Goal: Task Accomplishment & Management: Use online tool/utility

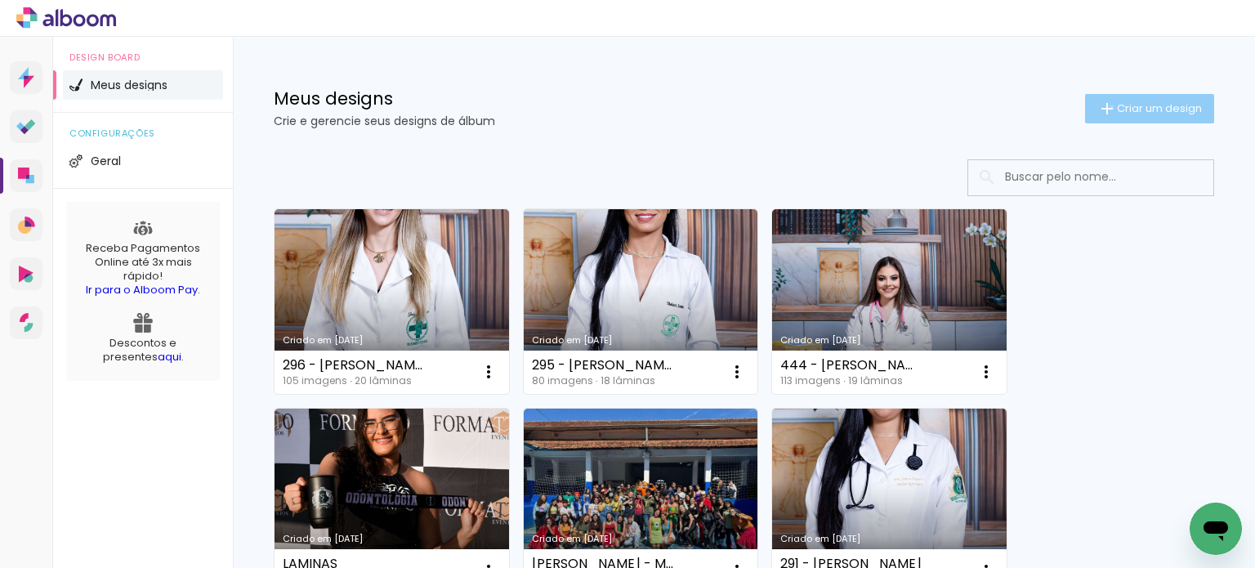
click at [1098, 107] on iron-icon at bounding box center [1108, 109] width 20 height 20
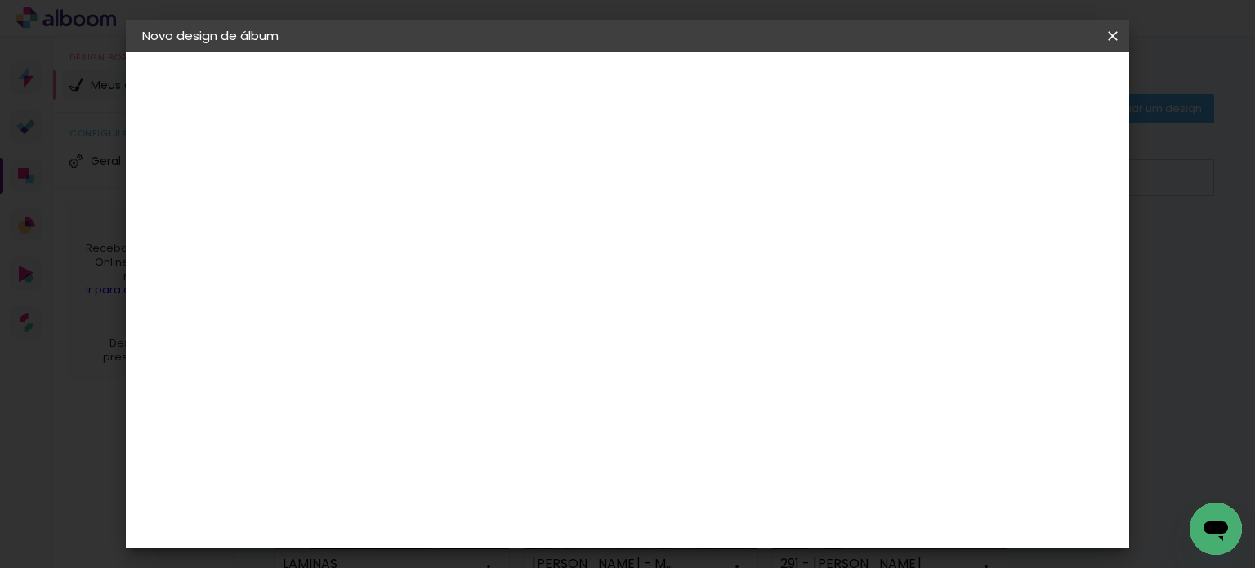
click at [409, 208] on input at bounding box center [409, 219] width 0 height 25
type input "297 - [PERSON_NAME]"
type paper-input "297 - [PERSON_NAME]"
click at [577, 97] on paper-button "Avançar" at bounding box center [537, 87] width 80 height 28
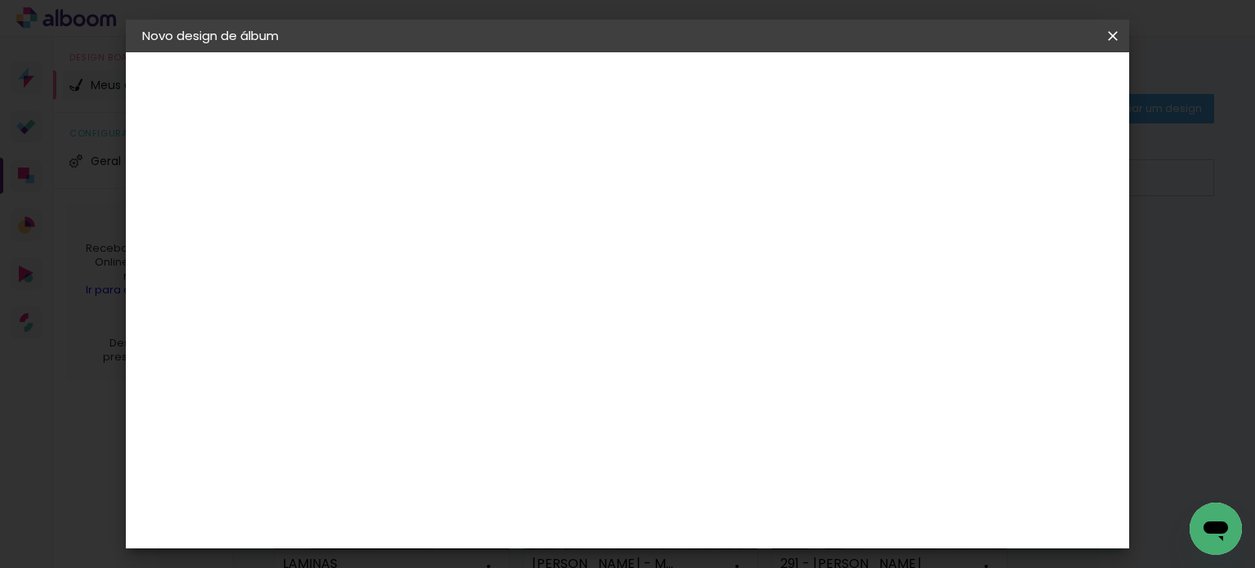
click at [449, 400] on div "Canaan Álbuns" at bounding box center [423, 413] width 51 height 26
drag, startPoint x: 1049, startPoint y: 91, endPoint x: 966, endPoint y: 189, distance: 128.7
click at [0, 0] on slot "Avançar" at bounding box center [0, 0] width 0 height 0
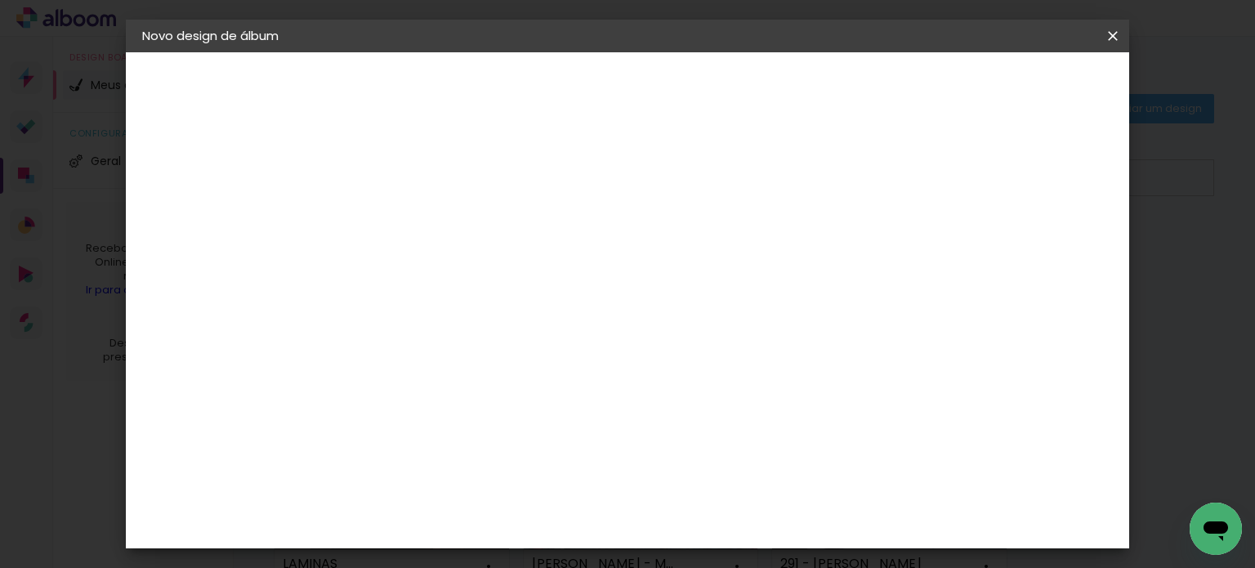
click at [0, 0] on slot "Avançar" at bounding box center [0, 0] width 0 height 0
click at [731, 87] on span "Iniciar design" at bounding box center [707, 92] width 47 height 23
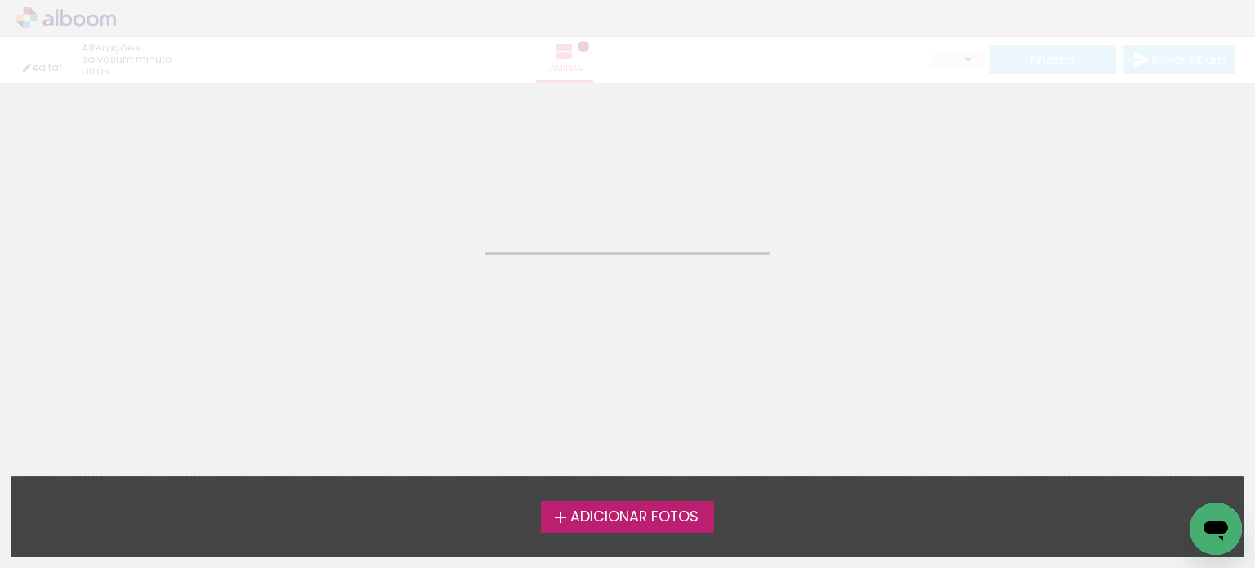
click at [654, 521] on span "Adicionar Fotos" at bounding box center [634, 517] width 128 height 15
click at [0, 0] on input "file" at bounding box center [0, 0] width 0 height 0
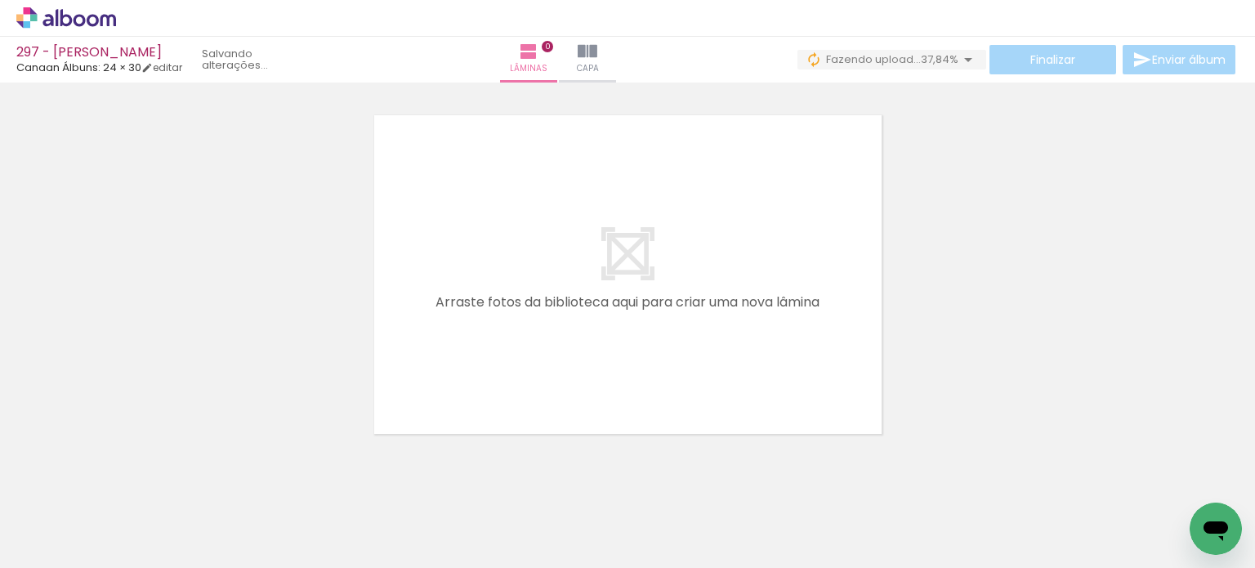
click at [69, 552] on span "Adicionar Fotos" at bounding box center [58, 546] width 49 height 18
click at [0, 0] on input "file" at bounding box center [0, 0] width 0 height 0
click at [83, 517] on iron-icon at bounding box center [83, 518] width 13 height 13
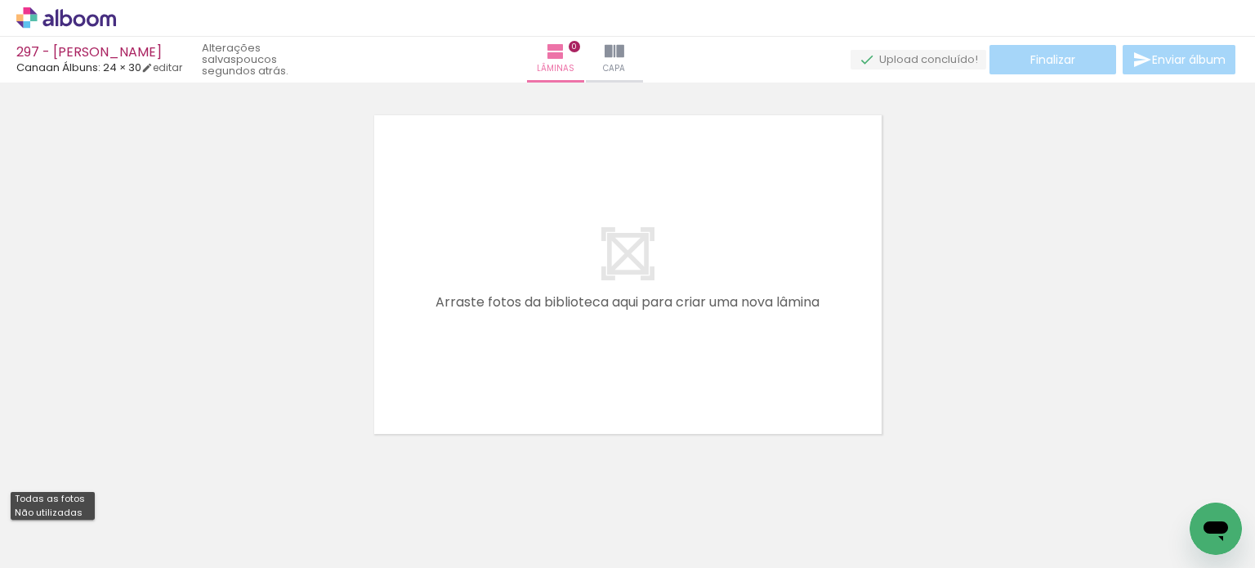
click at [79, 510] on paper-item "Não utilizadas" at bounding box center [53, 513] width 84 height 14
type input "Não utilizadas"
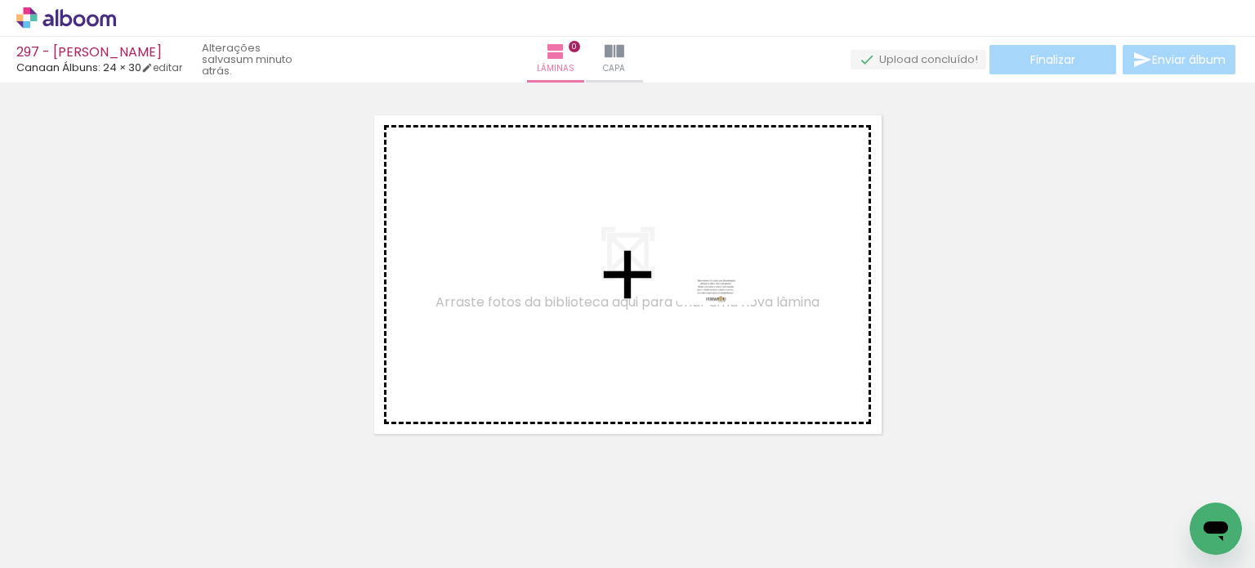
drag, startPoint x: 1178, startPoint y: 511, endPoint x: 728, endPoint y: 322, distance: 487.6
click at [728, 322] on quentale-workspace at bounding box center [627, 284] width 1255 height 568
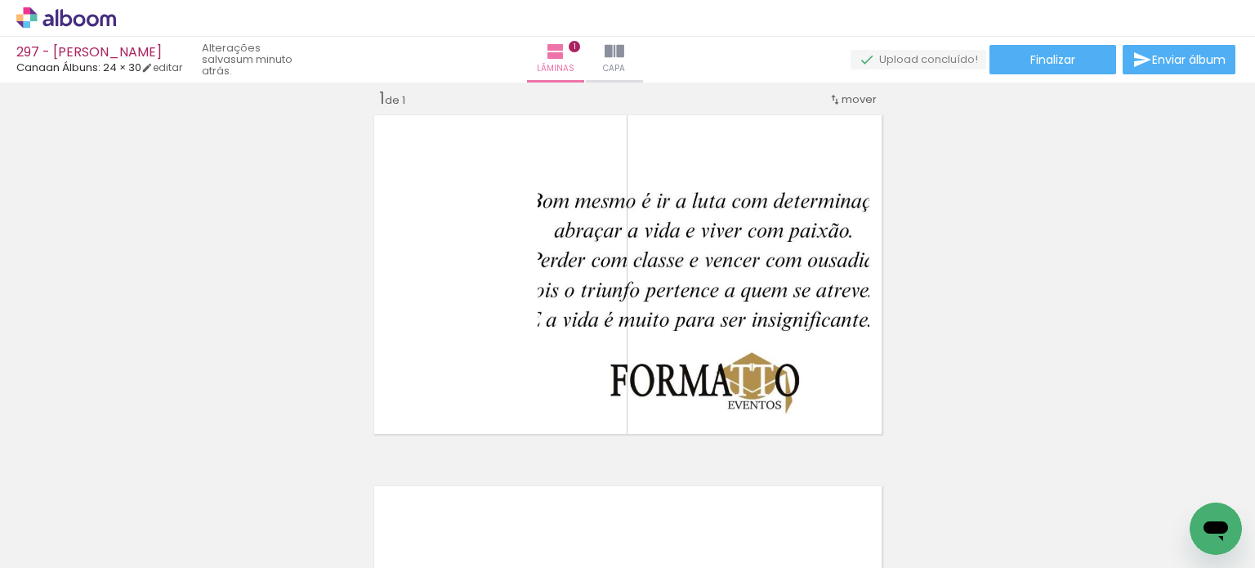
scroll to position [0, 4391]
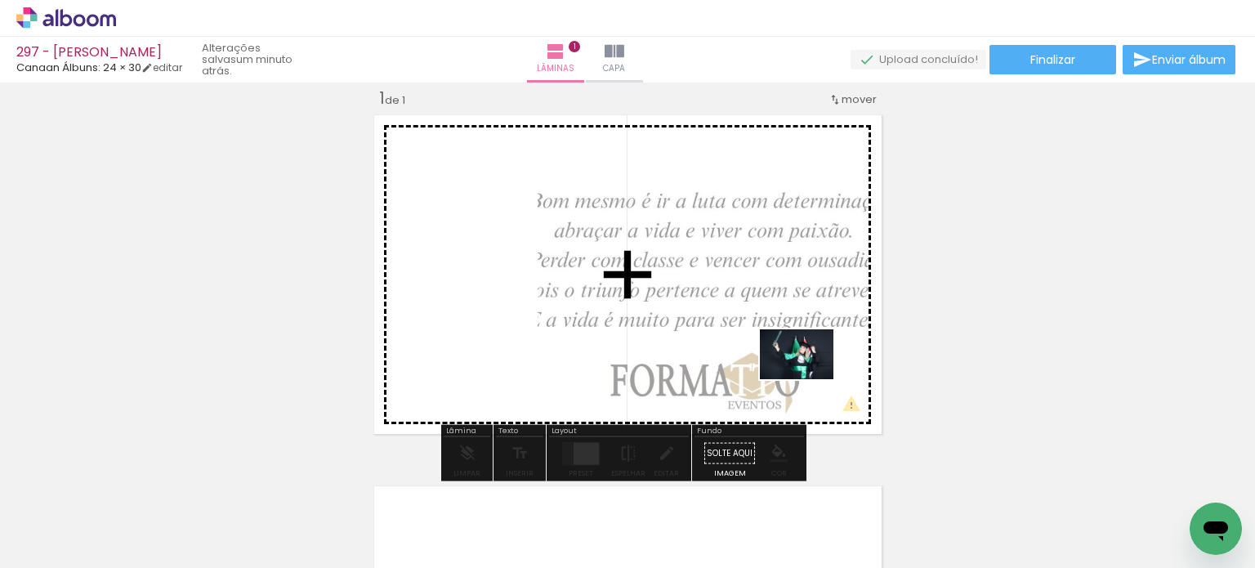
drag, startPoint x: 901, startPoint y: 525, endPoint x: 866, endPoint y: 490, distance: 49.7
click at [807, 374] on quentale-workspace at bounding box center [627, 284] width 1255 height 568
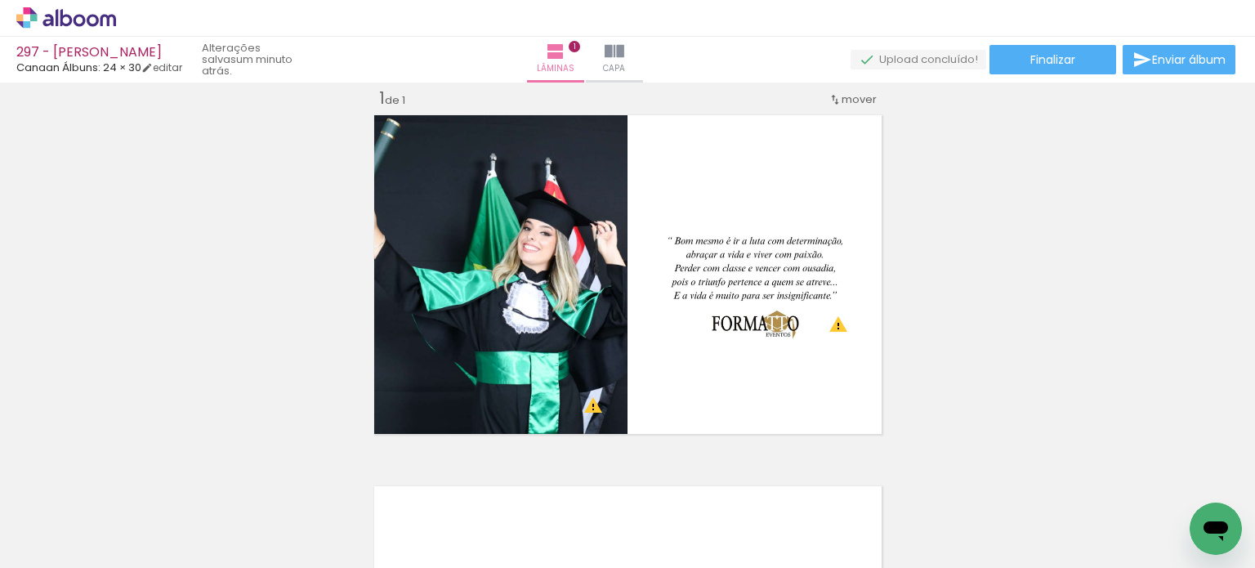
scroll to position [0, 2158]
drag, startPoint x: 767, startPoint y: 499, endPoint x: 779, endPoint y: 362, distance: 137.0
click at [780, 352] on quentale-workspace at bounding box center [627, 284] width 1255 height 568
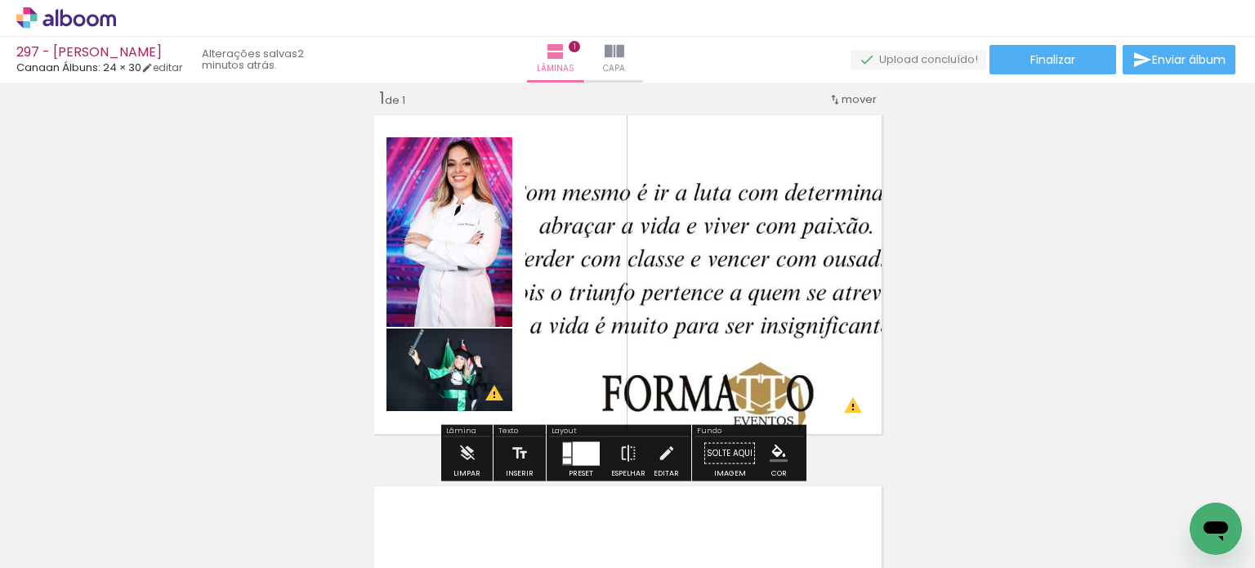
click at [581, 450] on div at bounding box center [586, 453] width 27 height 24
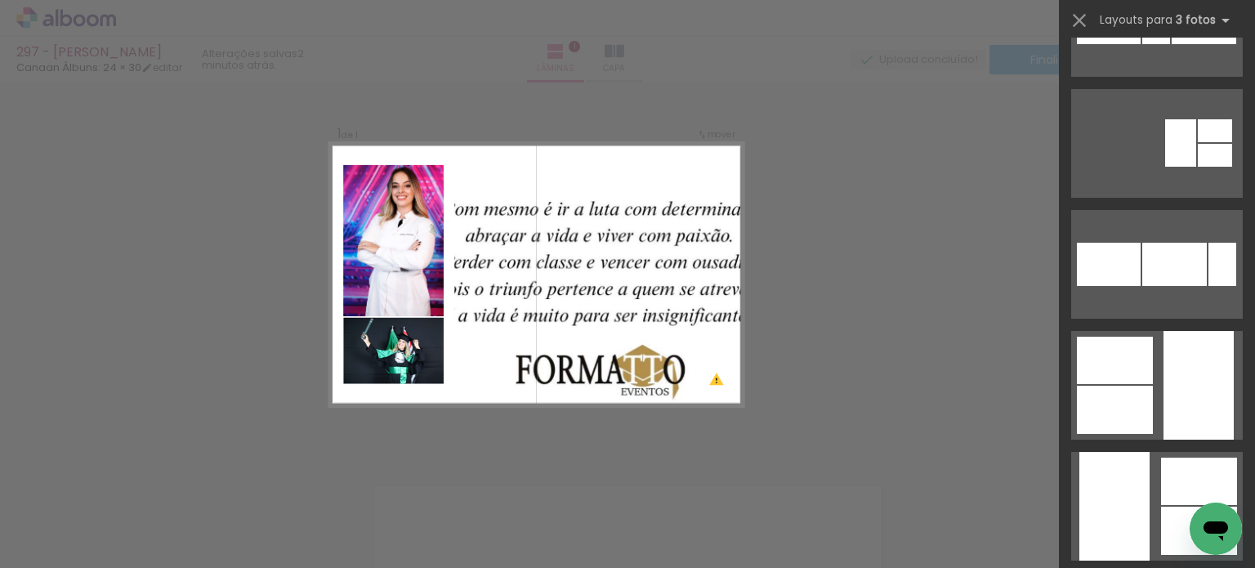
scroll to position [3351, 0]
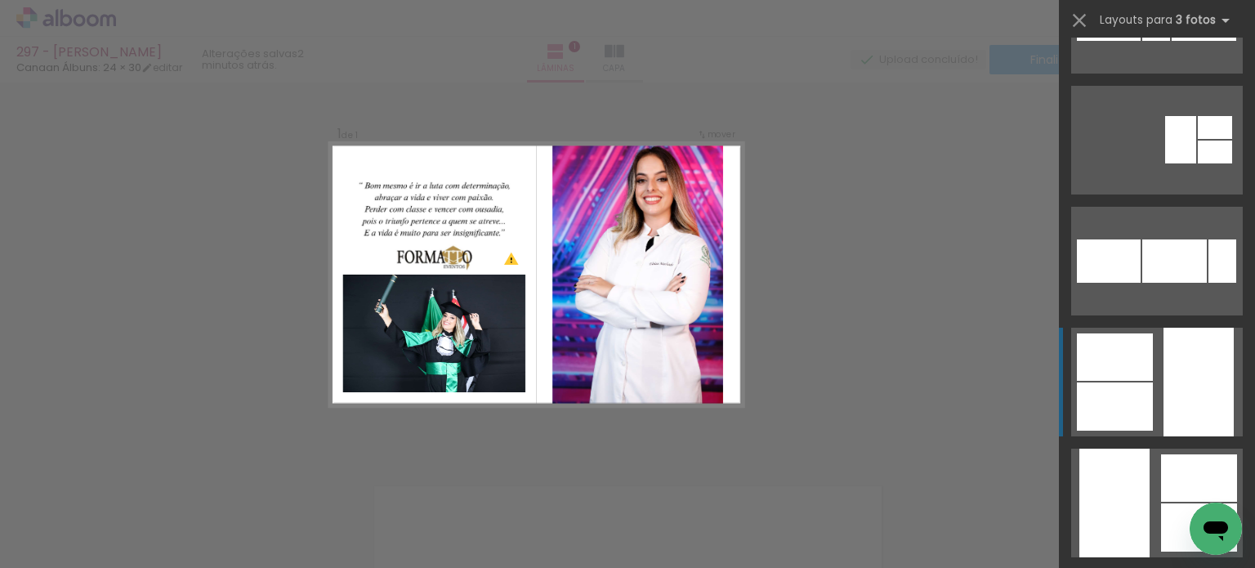
click at [1222, 394] on div at bounding box center [1199, 382] width 70 height 109
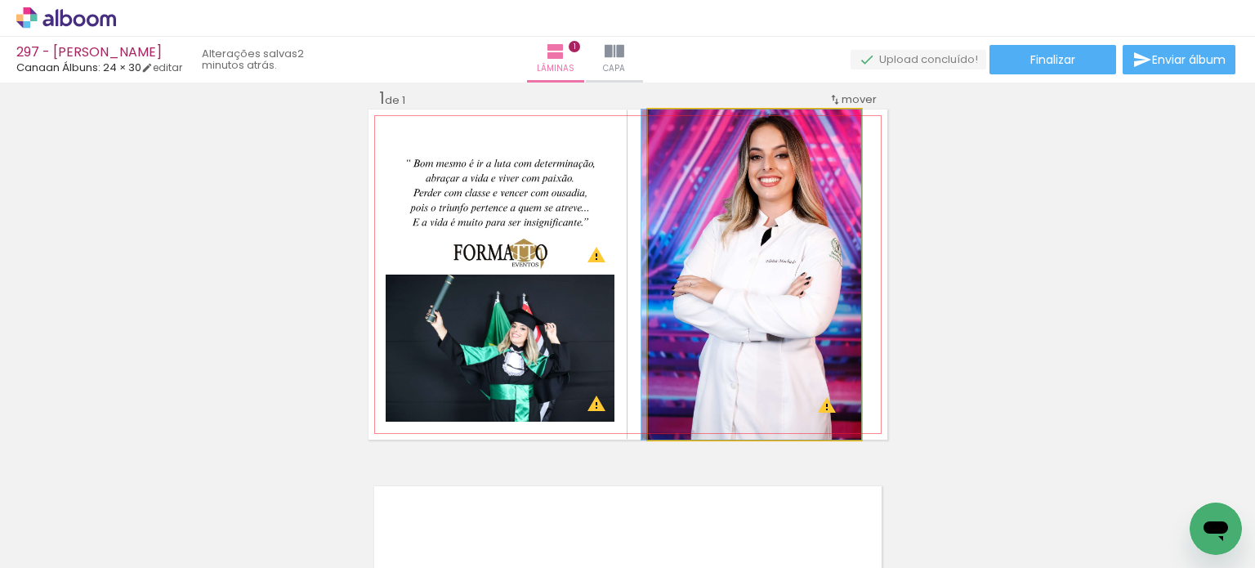
drag, startPoint x: 753, startPoint y: 305, endPoint x: 736, endPoint y: 321, distance: 23.7
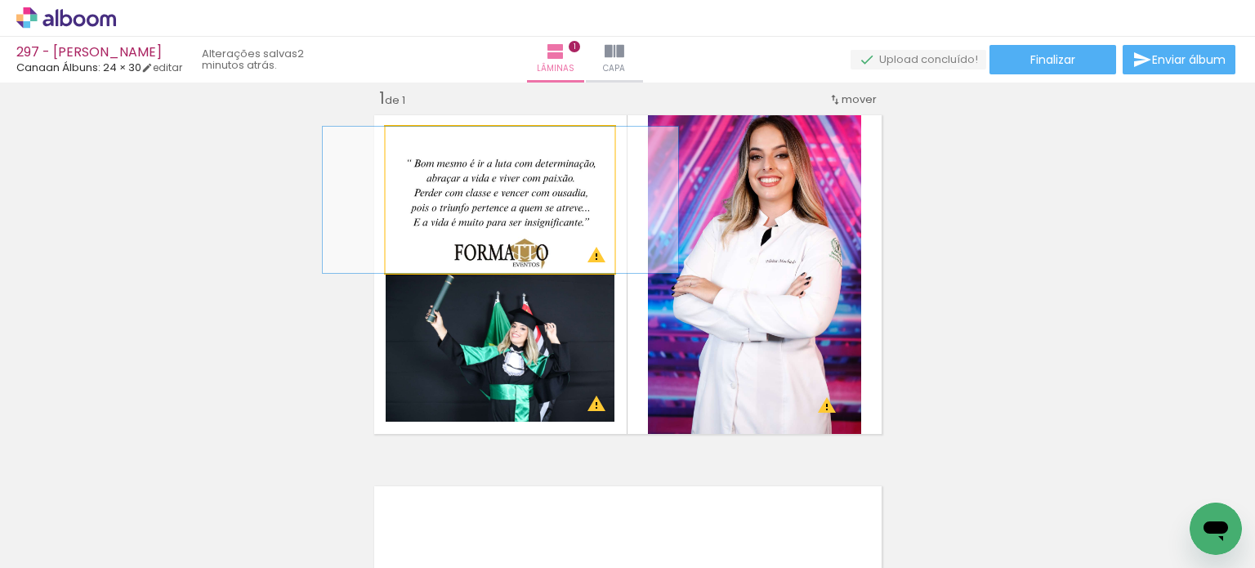
drag, startPoint x: 494, startPoint y: 206, endPoint x: 497, endPoint y: 285, distance: 79.3
click at [0, 0] on slot at bounding box center [0, 0] width 0 height 0
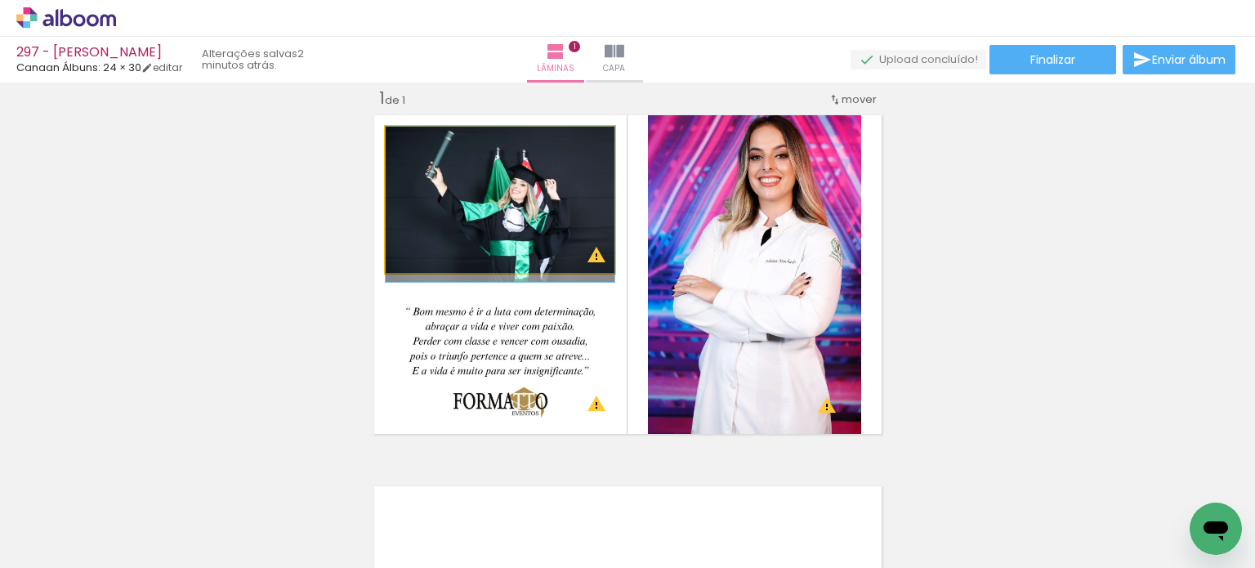
drag, startPoint x: 505, startPoint y: 213, endPoint x: 518, endPoint y: 226, distance: 17.9
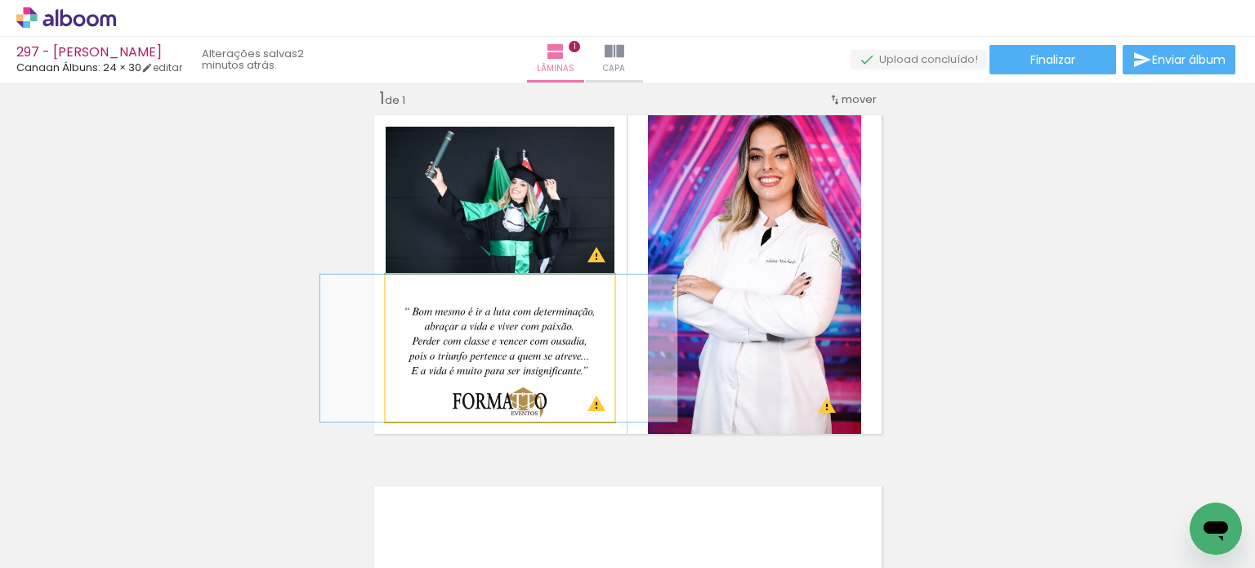
drag, startPoint x: 515, startPoint y: 370, endPoint x: 514, endPoint y: 358, distance: 12.3
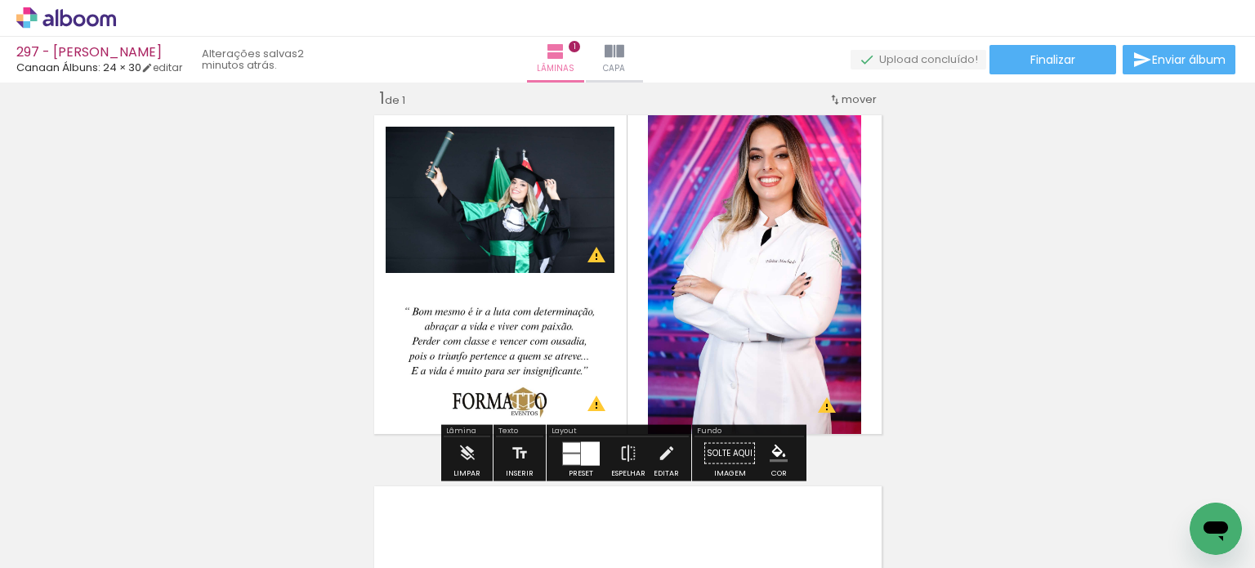
click at [1000, 239] on div "Inserir lâmina 1 de 1 O Designbox precisará aumentar a sua imagem em 248% para …" at bounding box center [627, 439] width 1255 height 743
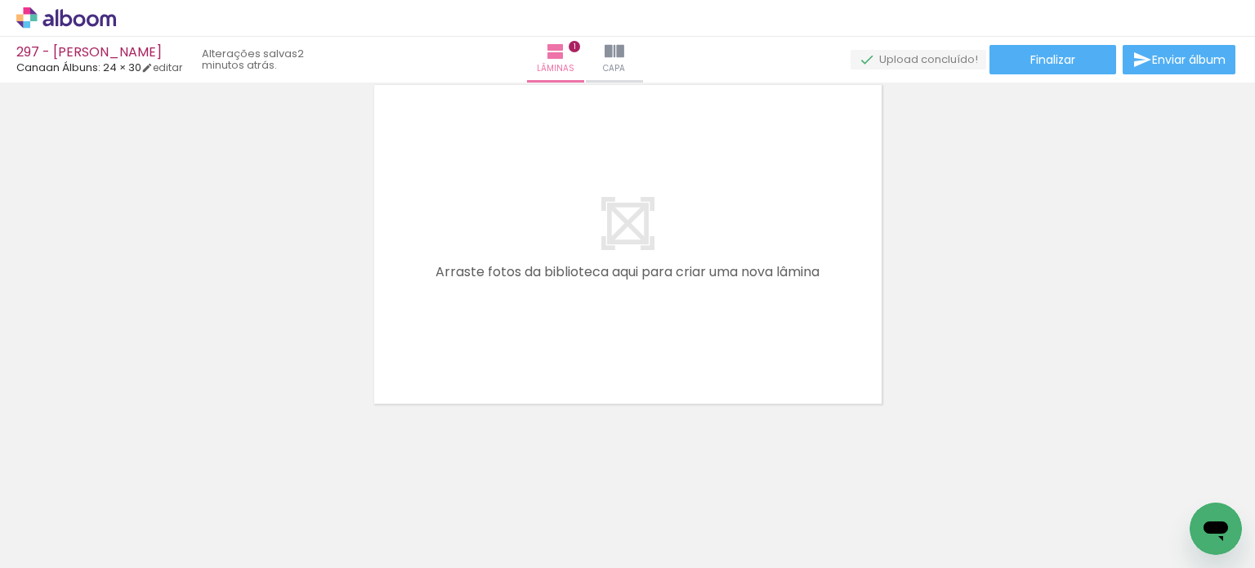
scroll to position [0, 0]
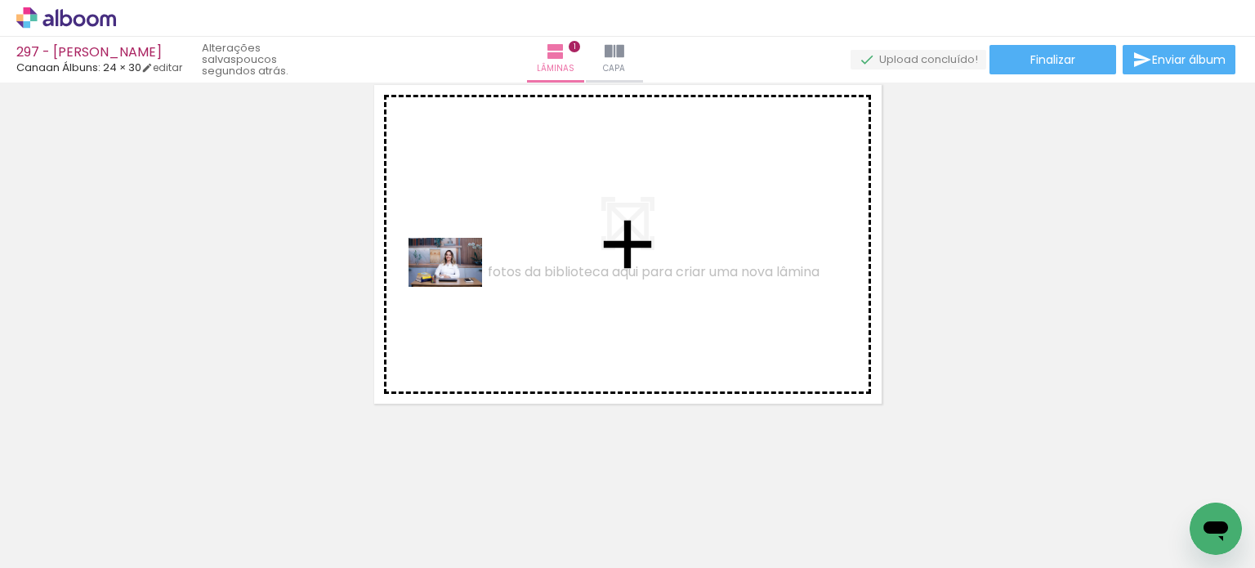
drag, startPoint x: 225, startPoint y: 458, endPoint x: 458, endPoint y: 287, distance: 288.9
click at [458, 287] on quentale-workspace at bounding box center [627, 284] width 1255 height 568
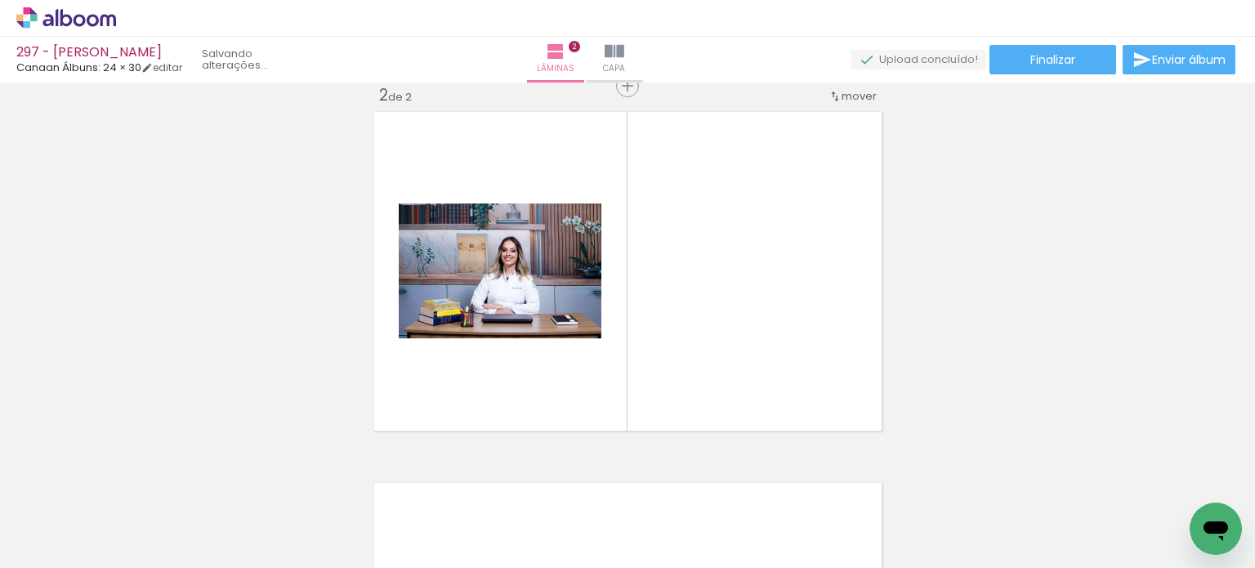
scroll to position [391, 0]
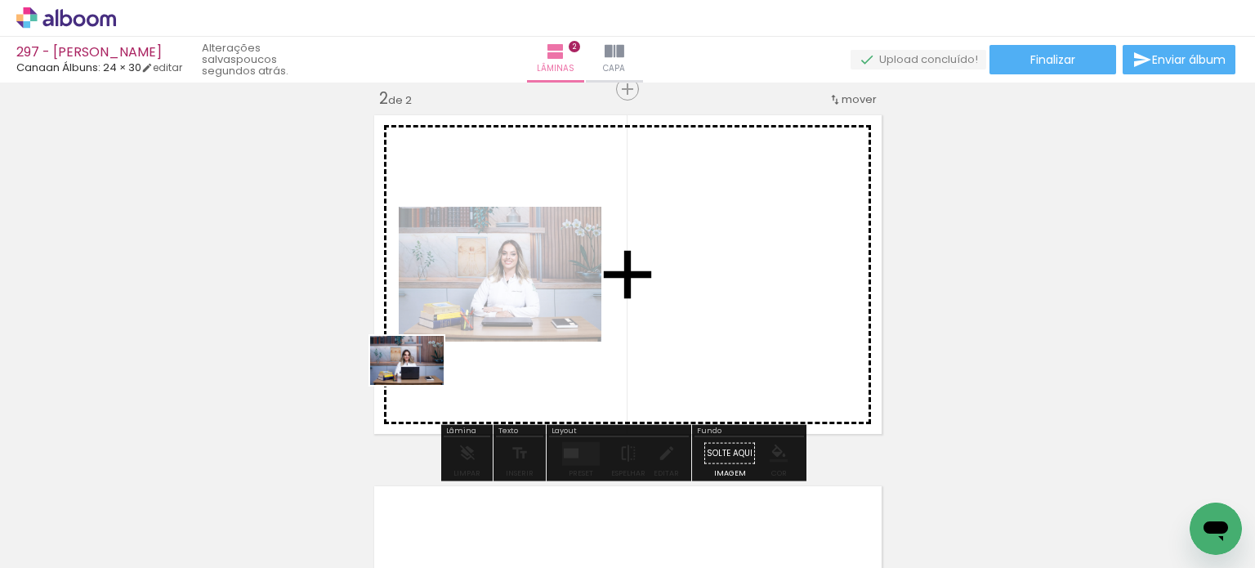
drag, startPoint x: 268, startPoint y: 476, endPoint x: 289, endPoint y: 471, distance: 21.0
click at [421, 383] on quentale-workspace at bounding box center [627, 284] width 1255 height 568
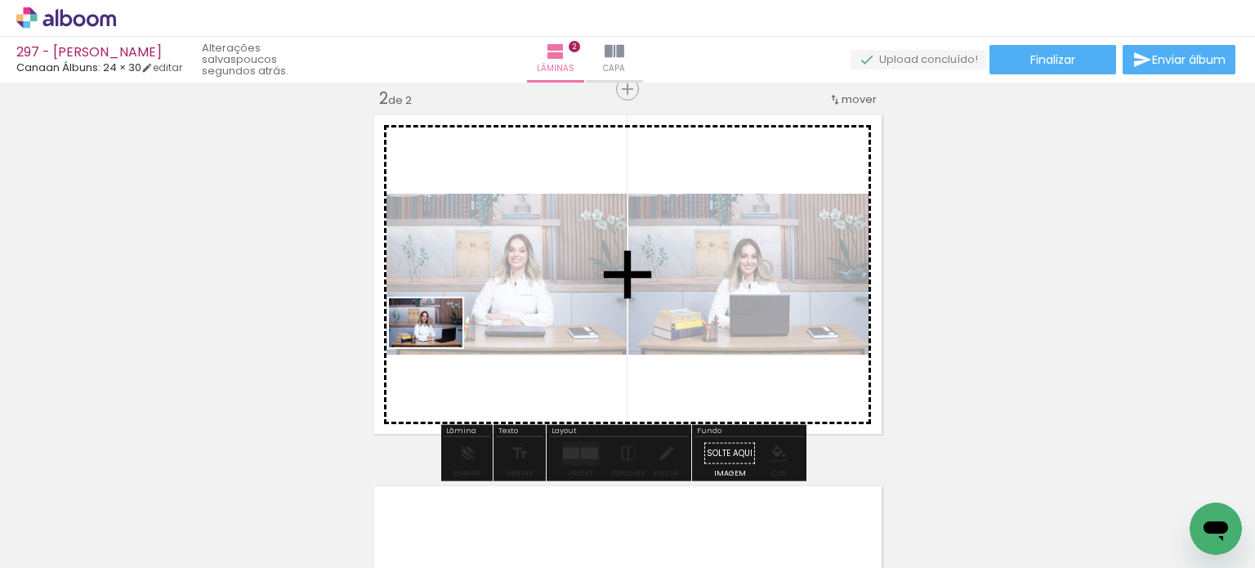
drag, startPoint x: 284, startPoint y: 462, endPoint x: 428, endPoint y: 351, distance: 181.3
click at [435, 347] on quentale-workspace at bounding box center [627, 284] width 1255 height 568
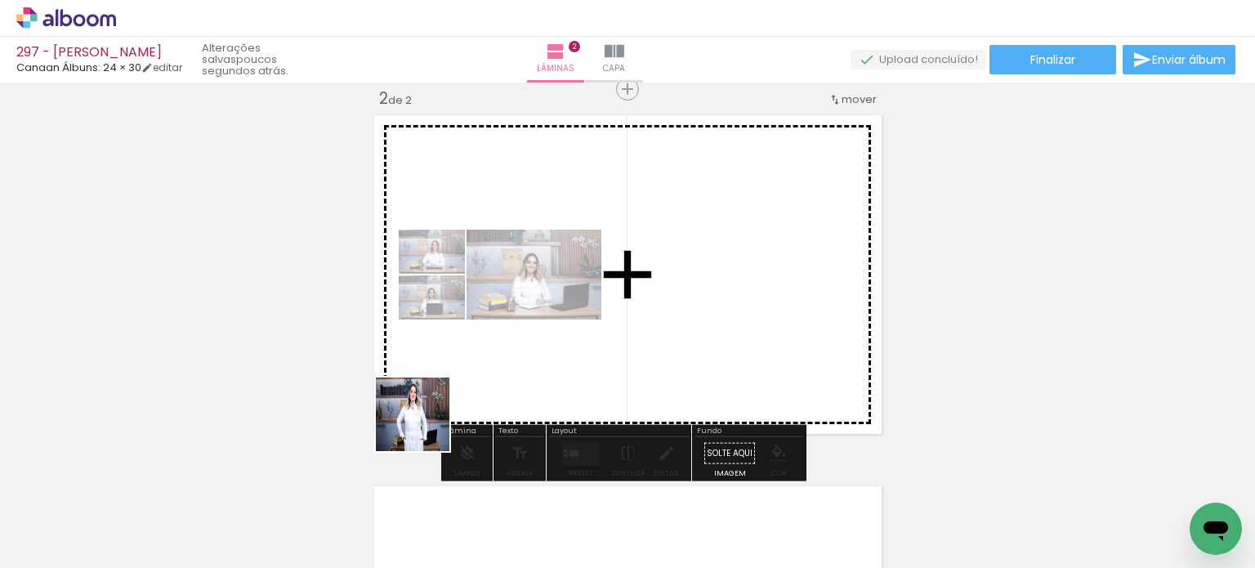
drag, startPoint x: 252, startPoint y: 526, endPoint x: 454, endPoint y: 405, distance: 236.0
click at [454, 405] on quentale-workspace at bounding box center [627, 284] width 1255 height 568
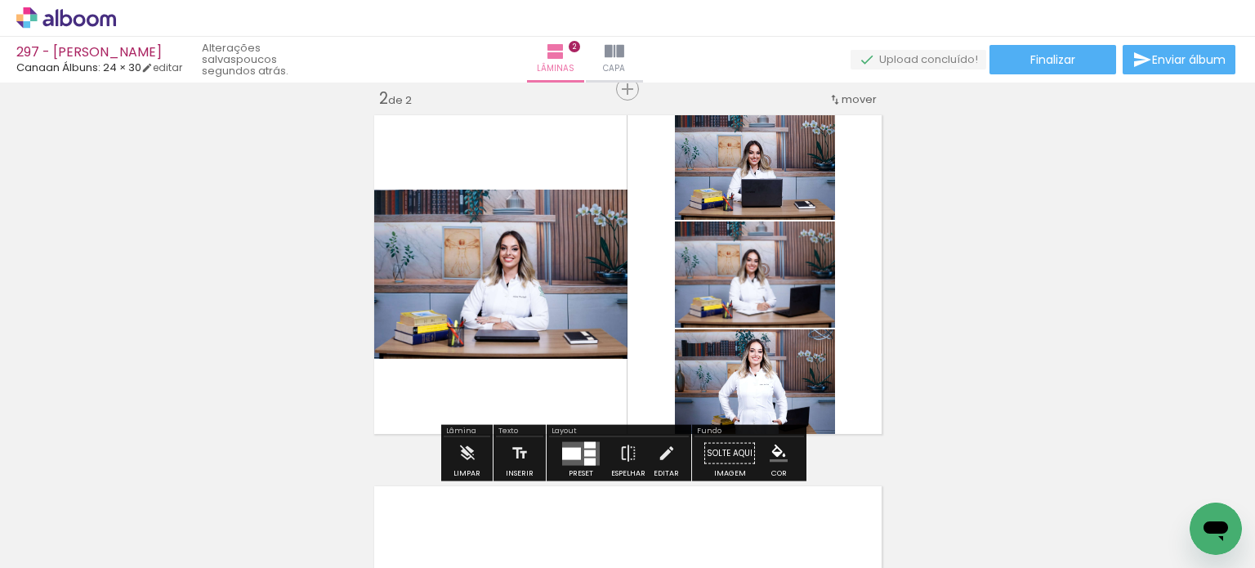
click at [562, 448] on div at bounding box center [571, 453] width 19 height 12
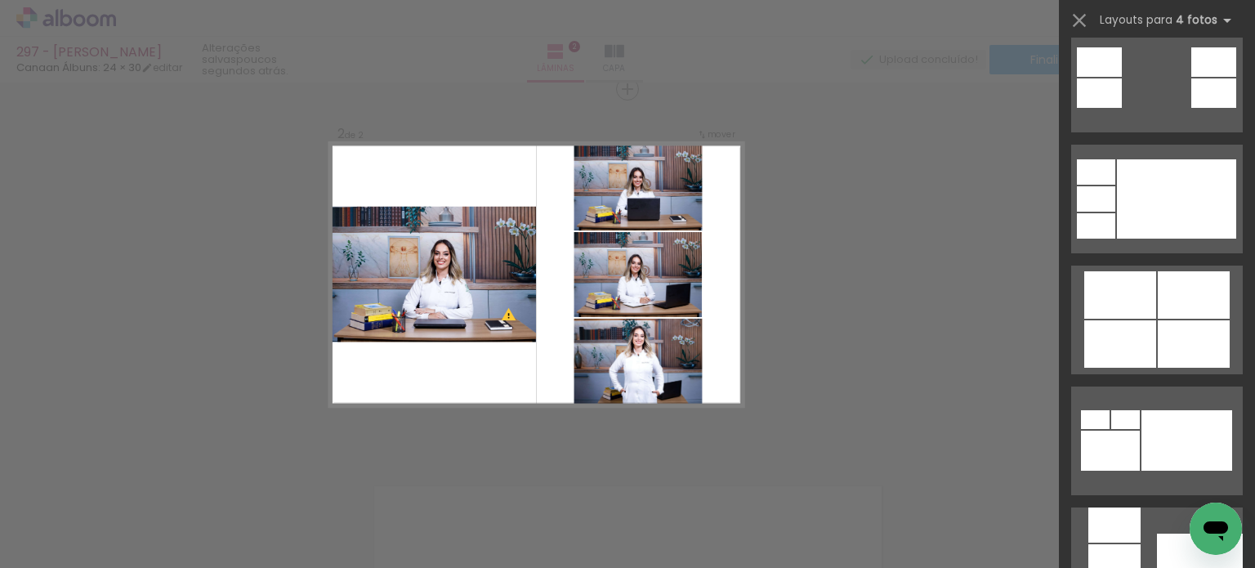
scroll to position [899, 0]
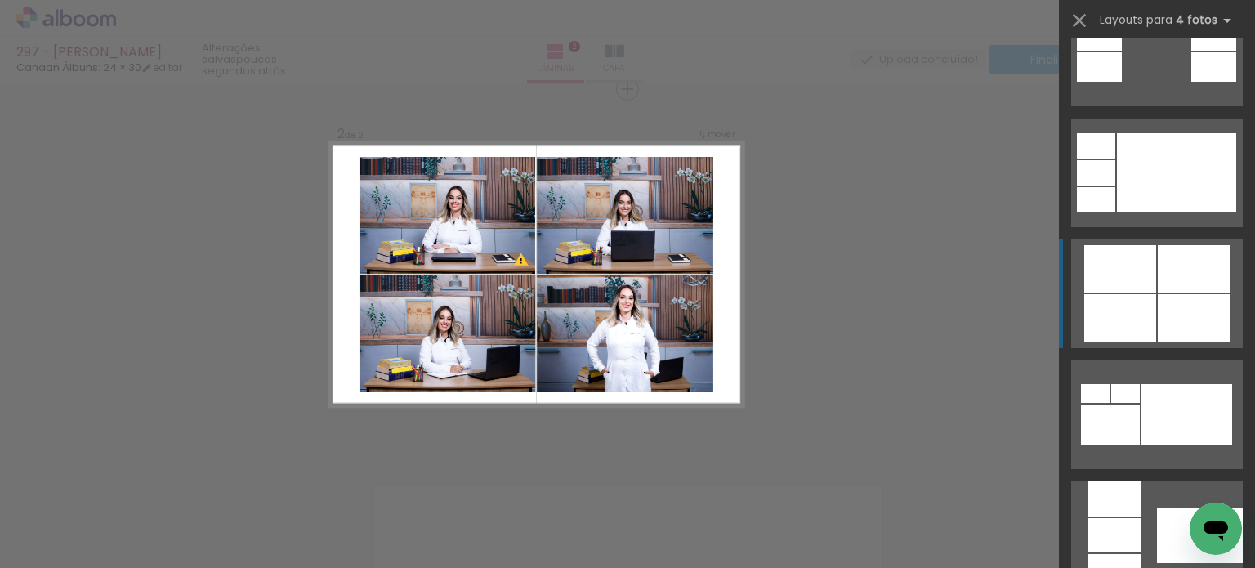
click at [1213, 267] on div at bounding box center [1194, 268] width 72 height 47
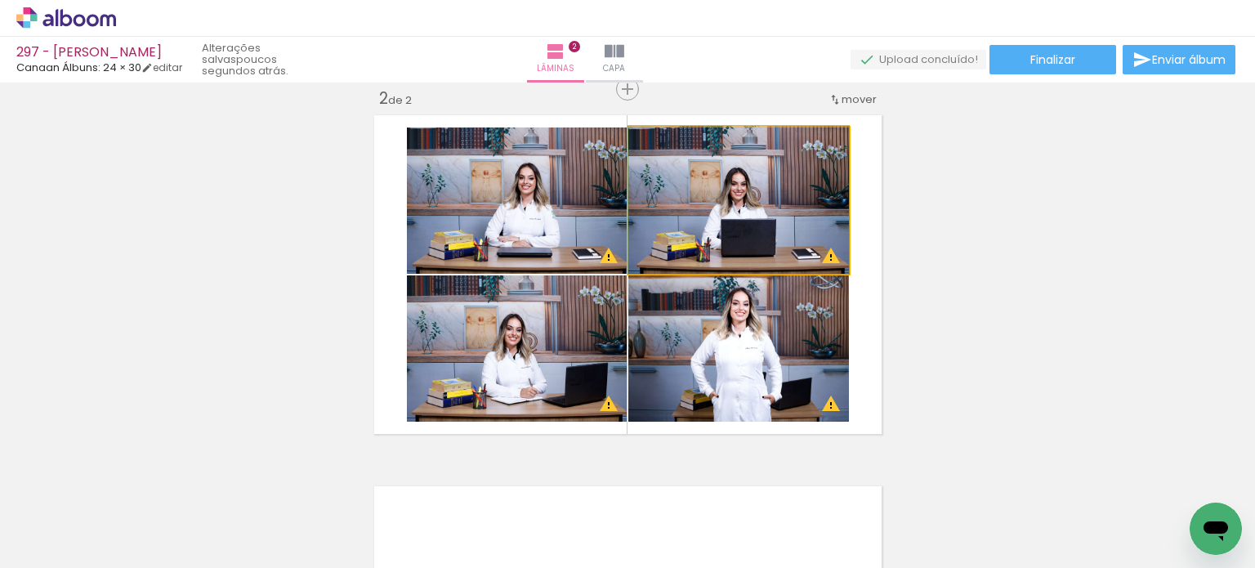
drag, startPoint x: 713, startPoint y: 212, endPoint x: 730, endPoint y: 204, distance: 18.7
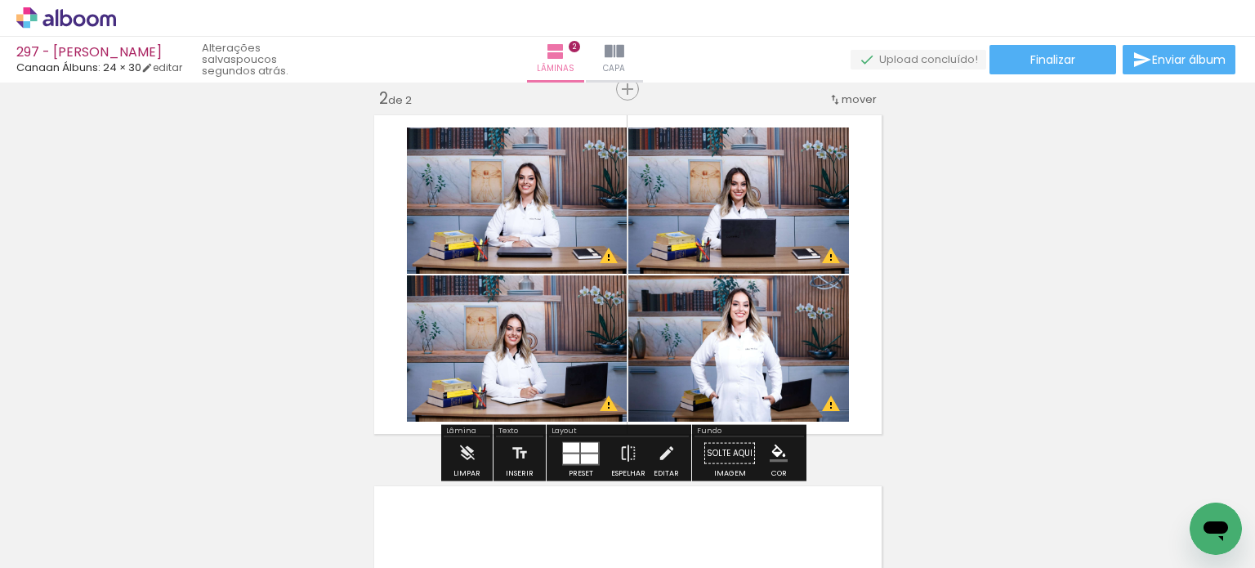
click at [1060, 238] on div "Inserir lâmina 1 de 2 Inserir lâmina 2 de 2 O Designbox precisará aumentar a su…" at bounding box center [627, 254] width 1255 height 1114
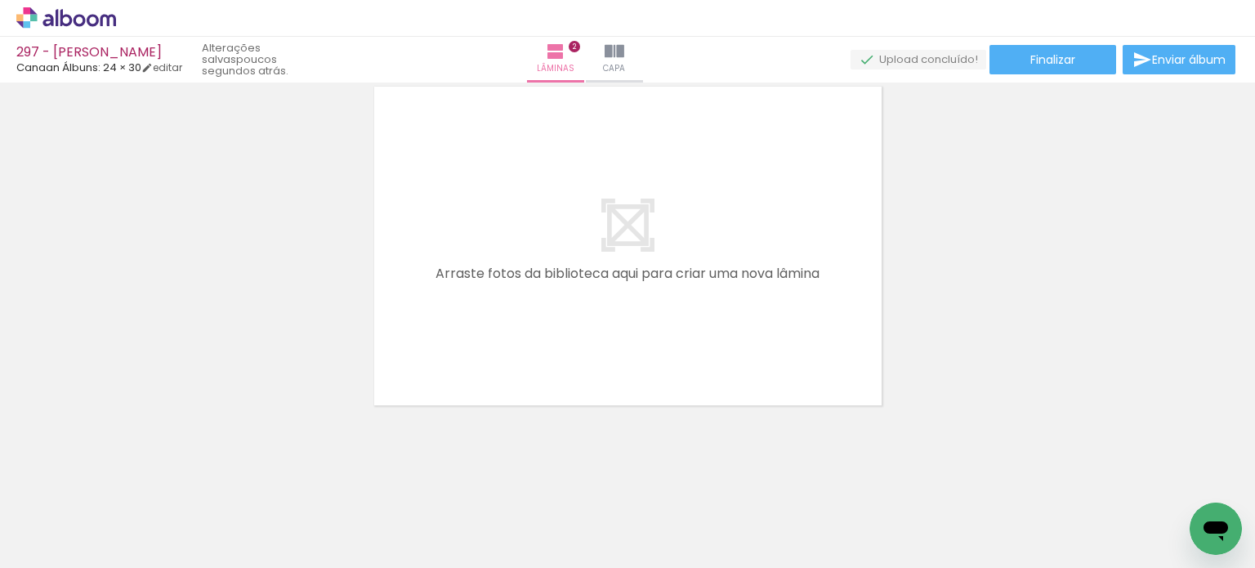
scroll to position [793, 0]
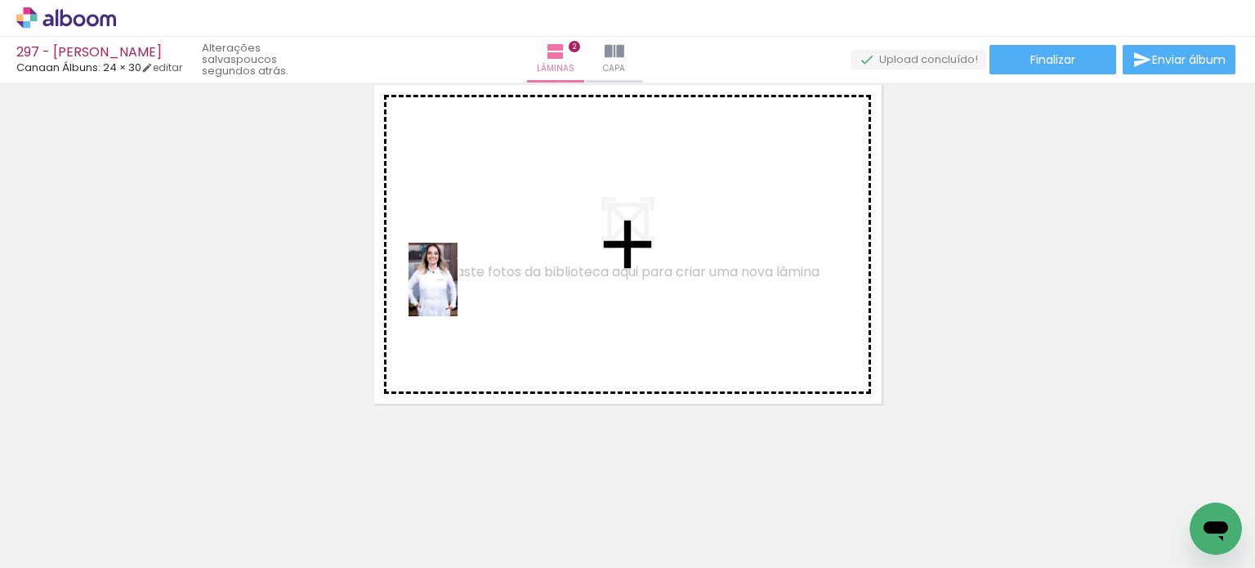
drag, startPoint x: 170, startPoint y: 512, endPoint x: 458, endPoint y: 292, distance: 362.6
click at [458, 292] on quentale-workspace at bounding box center [627, 284] width 1255 height 568
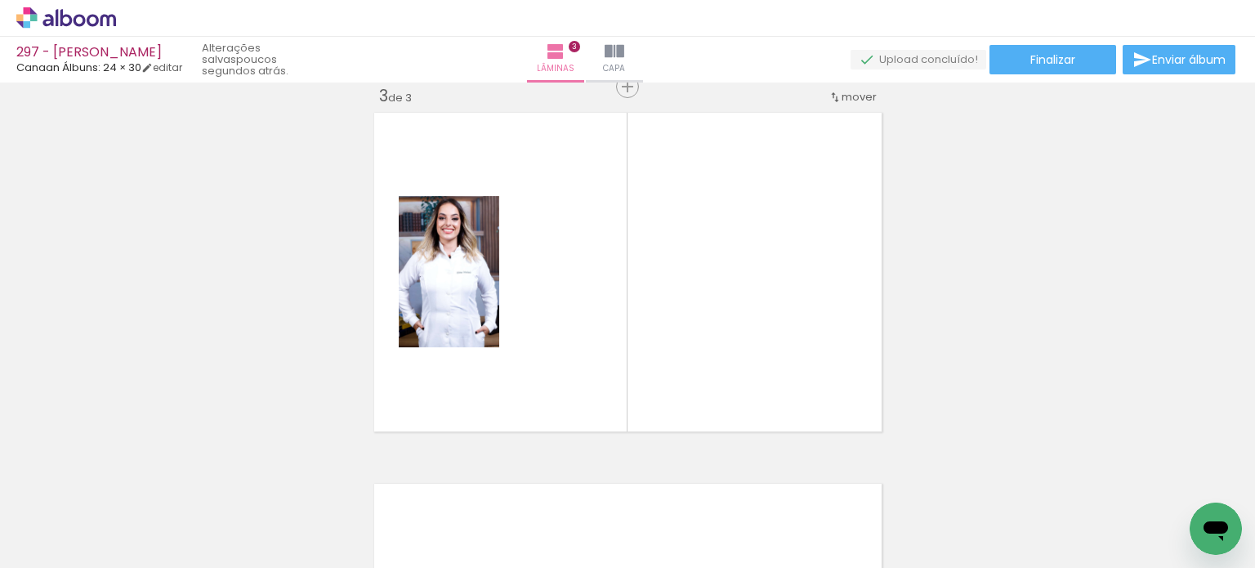
scroll to position [763, 0]
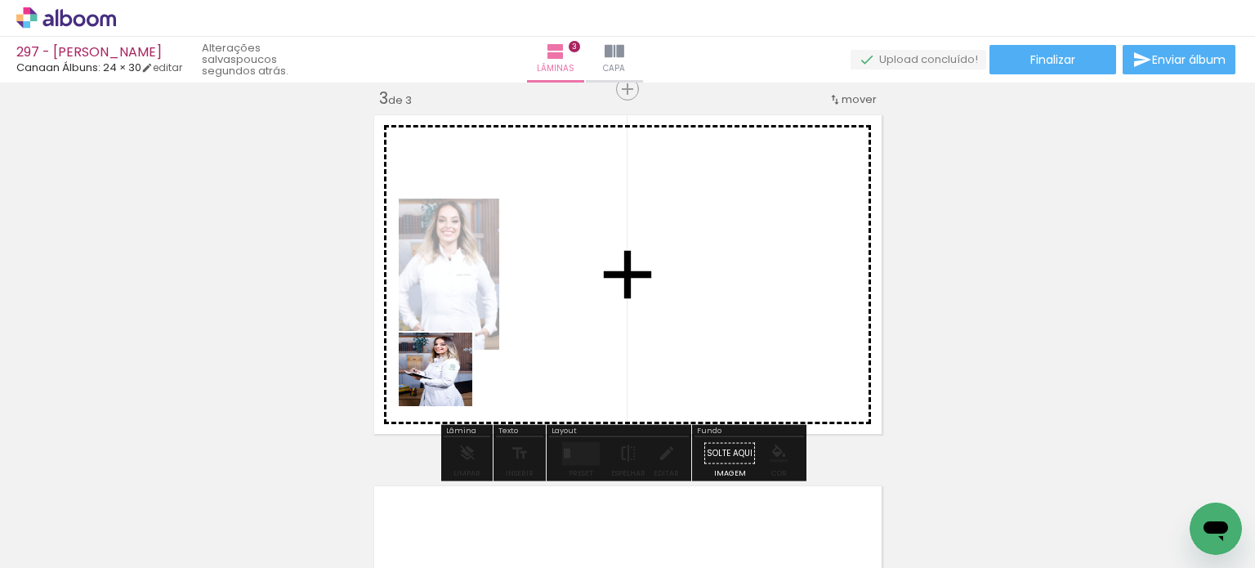
drag, startPoint x: 354, startPoint y: 518, endPoint x: 465, endPoint y: 342, distance: 207.9
click at [465, 342] on quentale-workspace at bounding box center [627, 284] width 1255 height 568
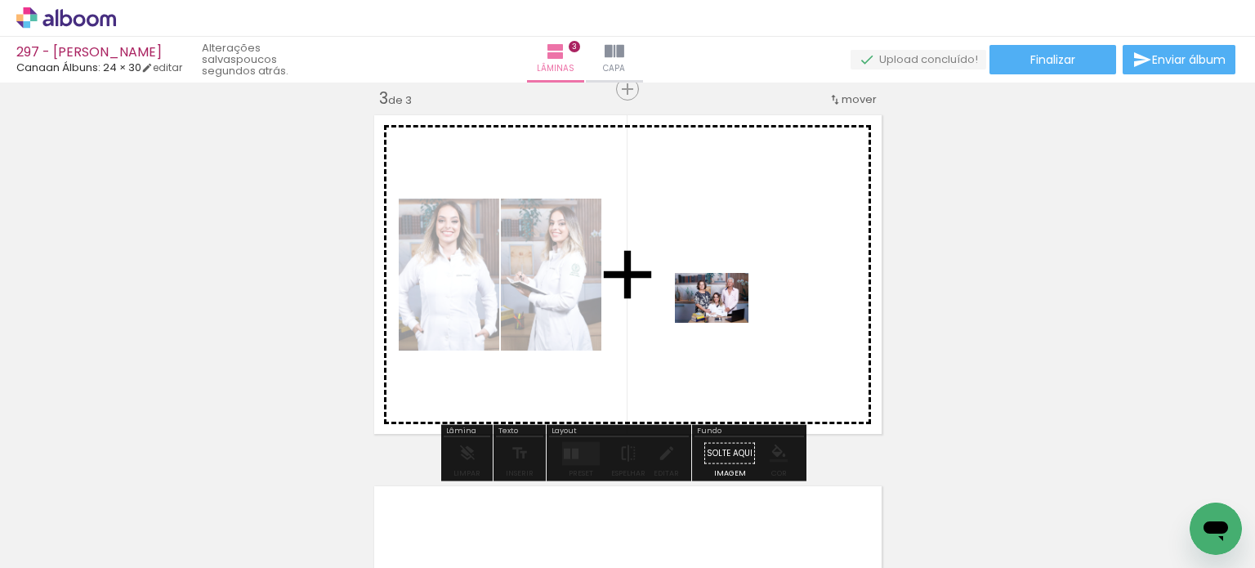
drag, startPoint x: 405, startPoint y: 512, endPoint x: 732, endPoint y: 315, distance: 381.7
click at [732, 315] on quentale-workspace at bounding box center [627, 284] width 1255 height 568
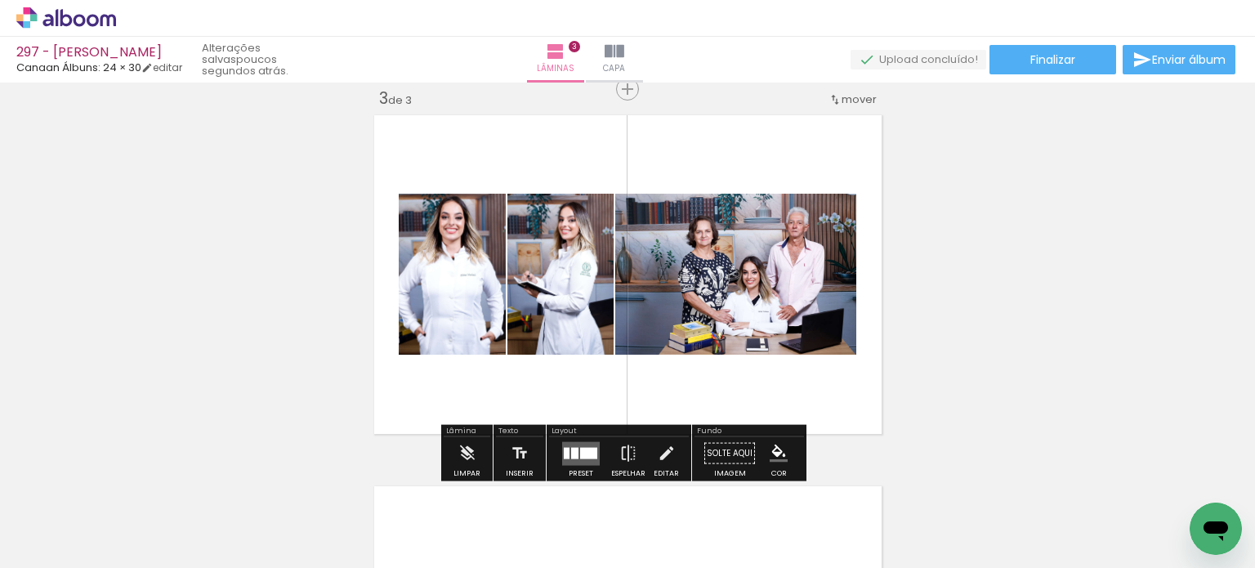
click at [572, 455] on div at bounding box center [574, 452] width 7 height 11
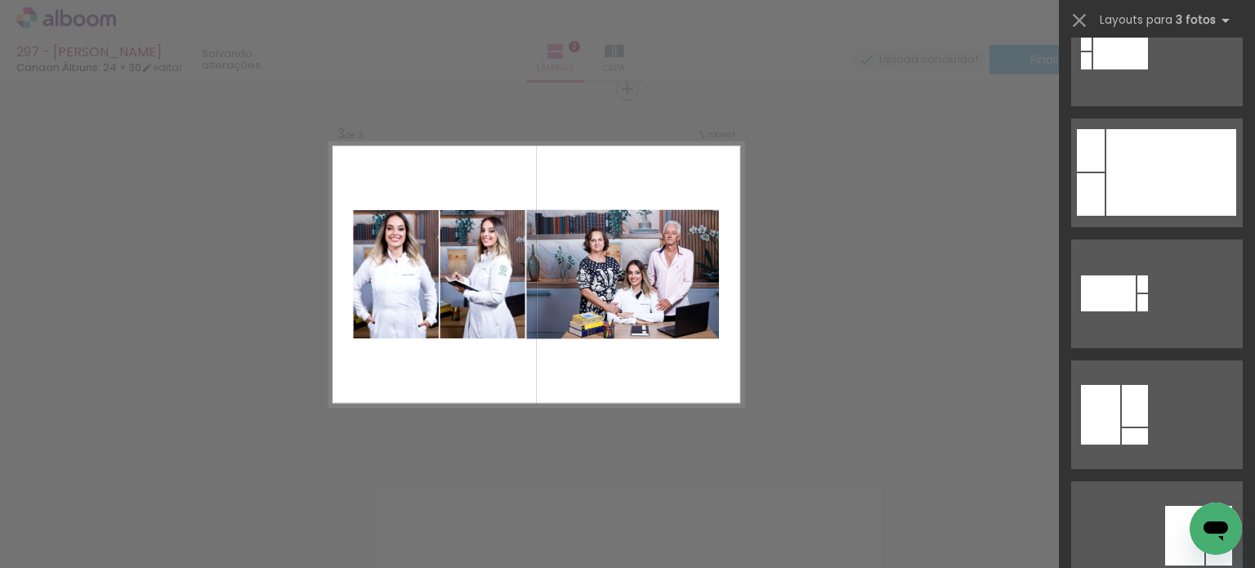
scroll to position [0, 0]
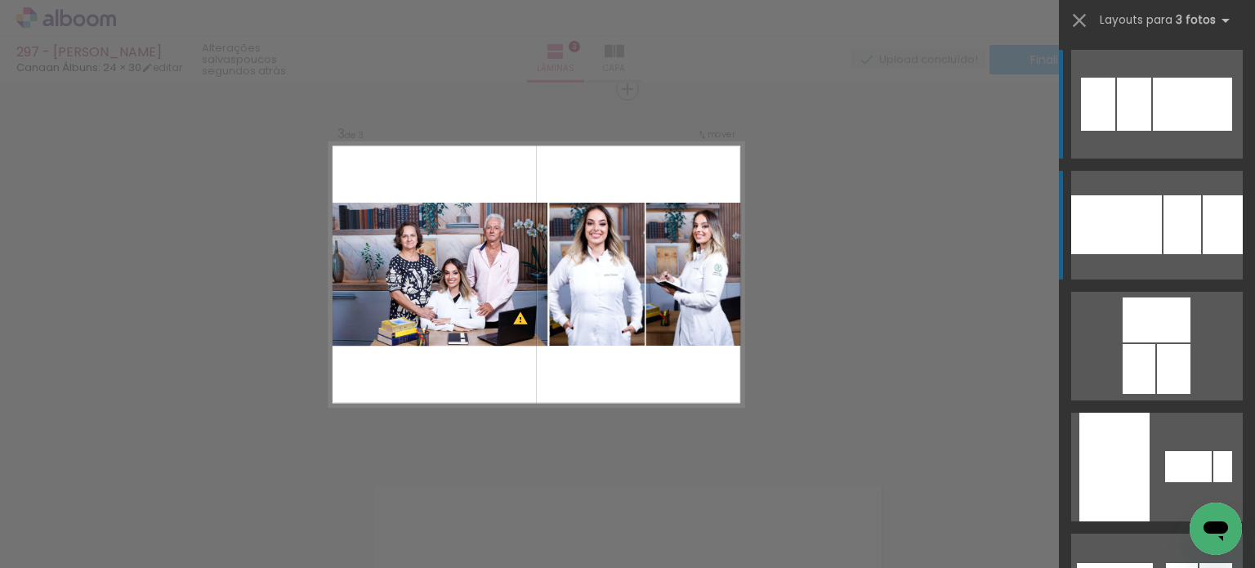
click at [1098, 244] on div at bounding box center [1116, 224] width 91 height 59
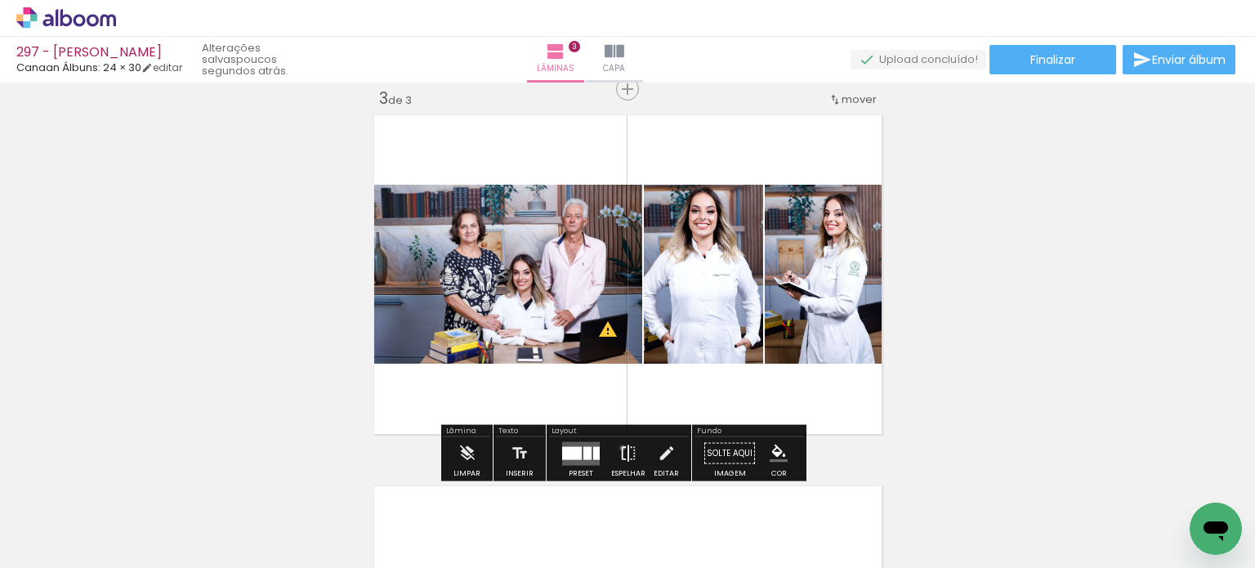
click at [620, 447] on iron-icon at bounding box center [629, 453] width 18 height 33
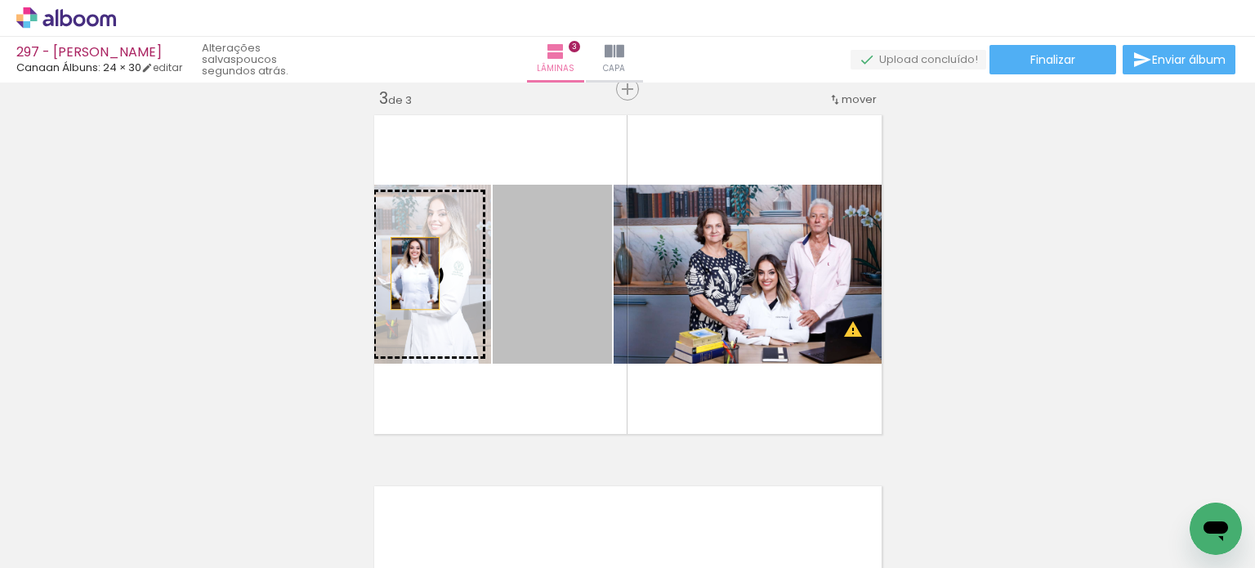
drag, startPoint x: 530, startPoint y: 297, endPoint x: 397, endPoint y: 271, distance: 135.0
click at [0, 0] on slot at bounding box center [0, 0] width 0 height 0
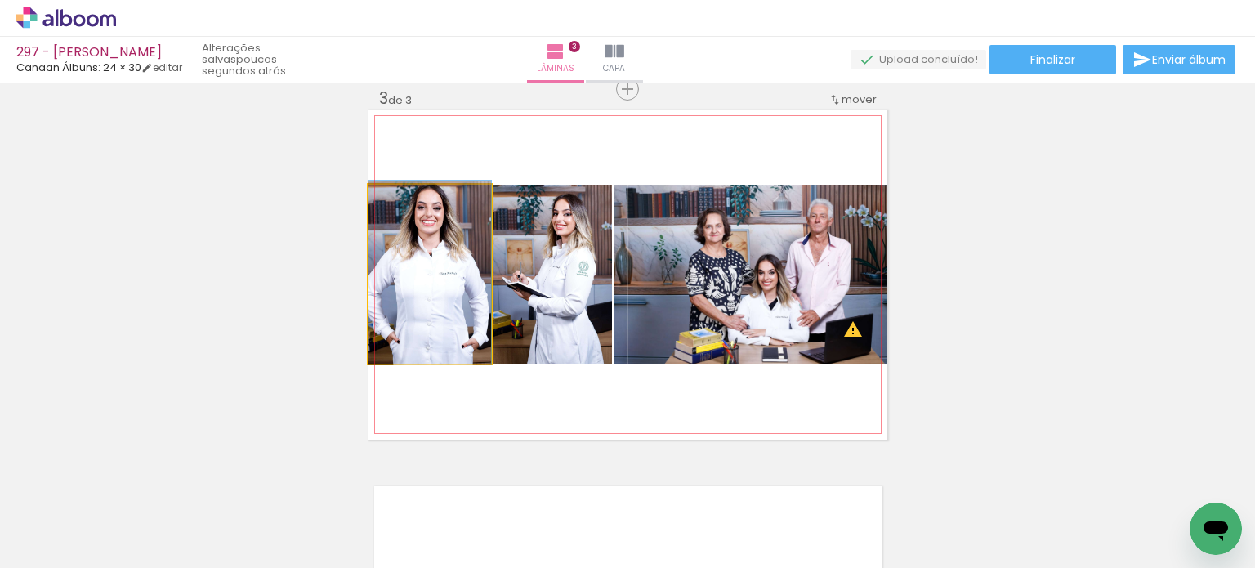
drag, startPoint x: 435, startPoint y: 280, endPoint x: 452, endPoint y: 278, distance: 17.2
drag, startPoint x: 451, startPoint y: 278, endPoint x: 452, endPoint y: 306, distance: 28.6
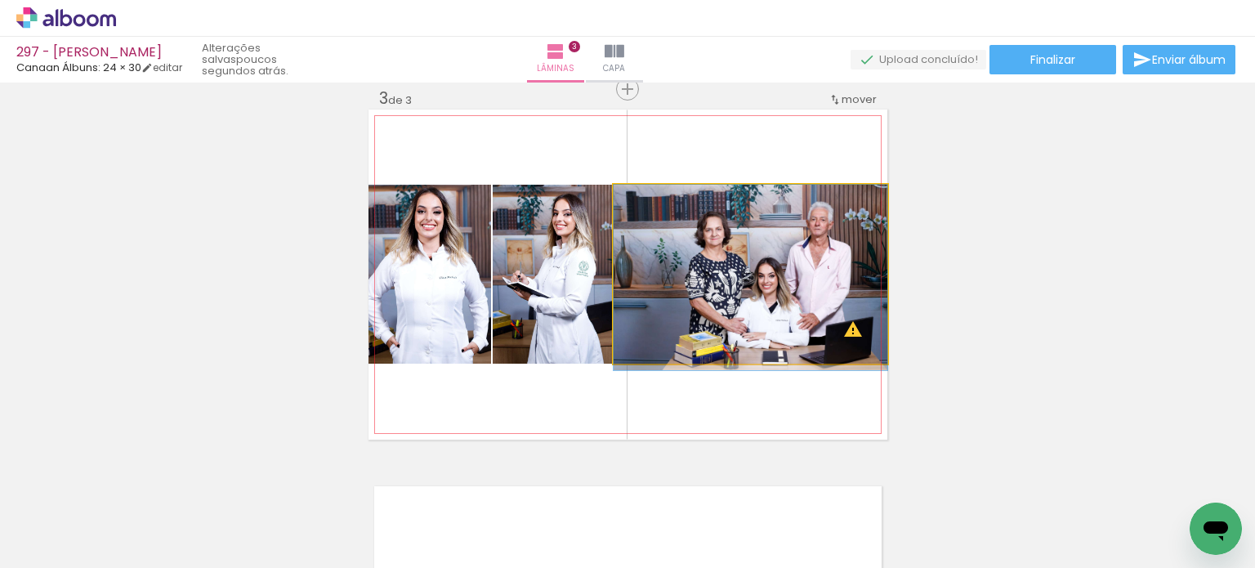
drag, startPoint x: 790, startPoint y: 300, endPoint x: 771, endPoint y: 304, distance: 20.0
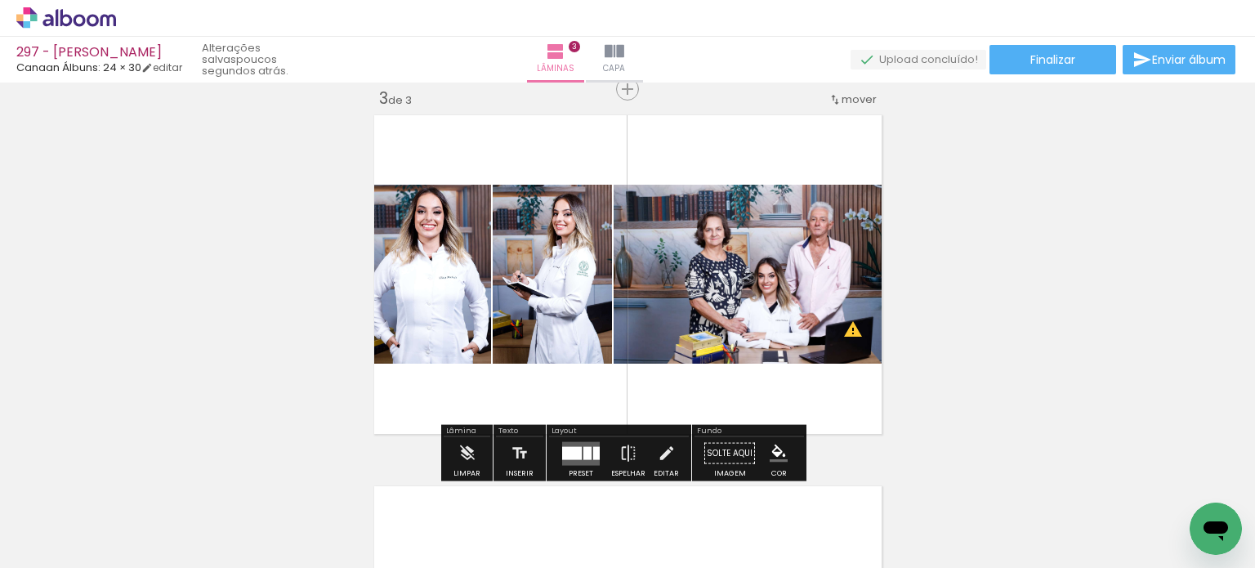
click at [1062, 232] on div "Inserir lâmina 1 de 3 Inserir lâmina 2 de 3 Inserir lâmina 3 de 3 O Designbox p…" at bounding box center [627, 68] width 1255 height 1485
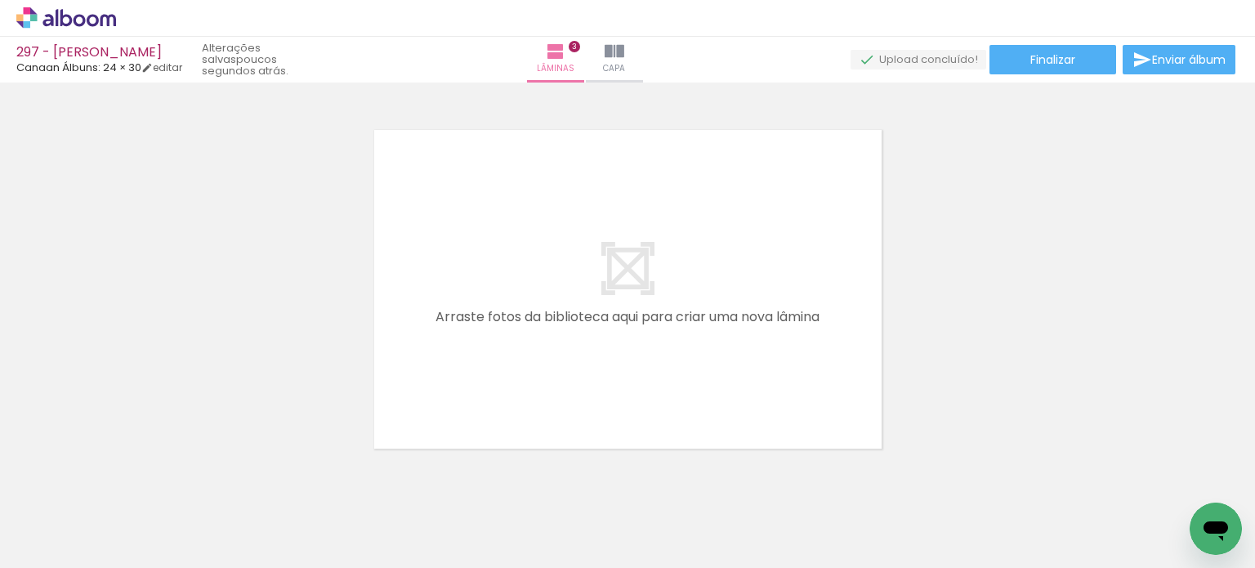
scroll to position [1164, 0]
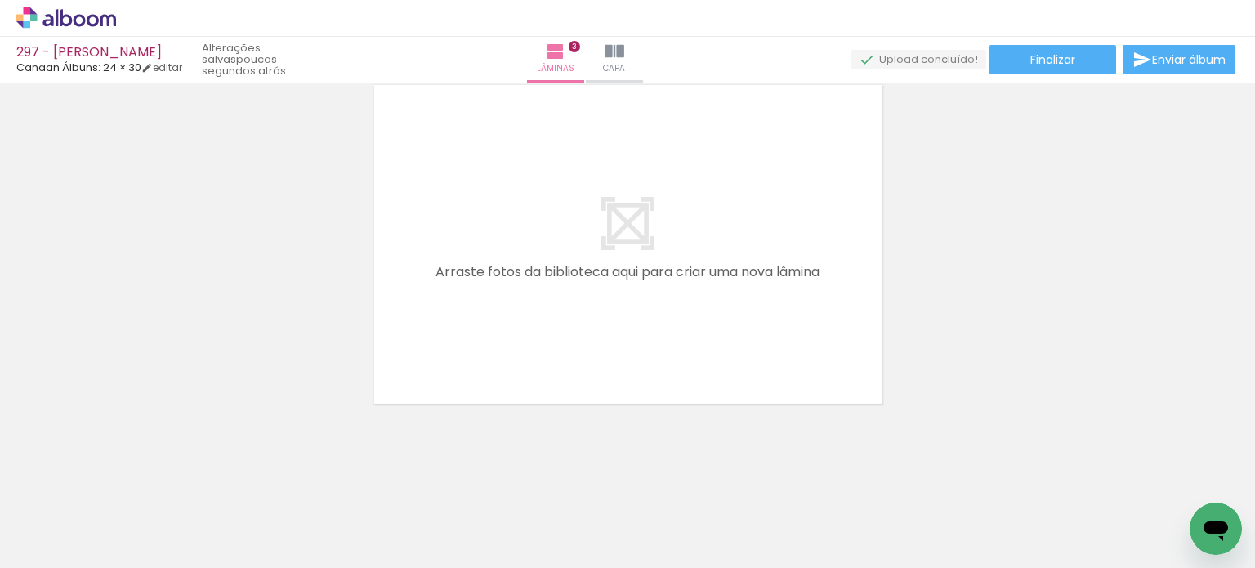
click at [130, 476] on iron-icon at bounding box center [127, 480] width 17 height 17
click at [131, 482] on iron-icon at bounding box center [127, 480] width 17 height 17
drag, startPoint x: 355, startPoint y: 512, endPoint x: 433, endPoint y: 401, distance: 136.1
click at [481, 281] on quentale-workspace at bounding box center [627, 284] width 1255 height 568
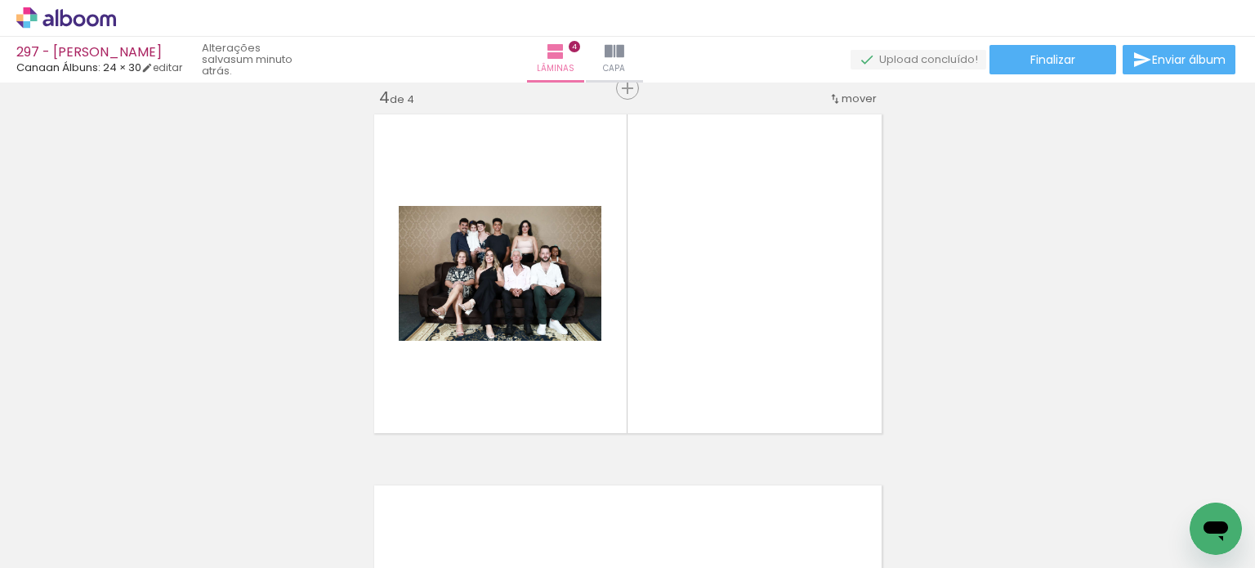
scroll to position [1134, 0]
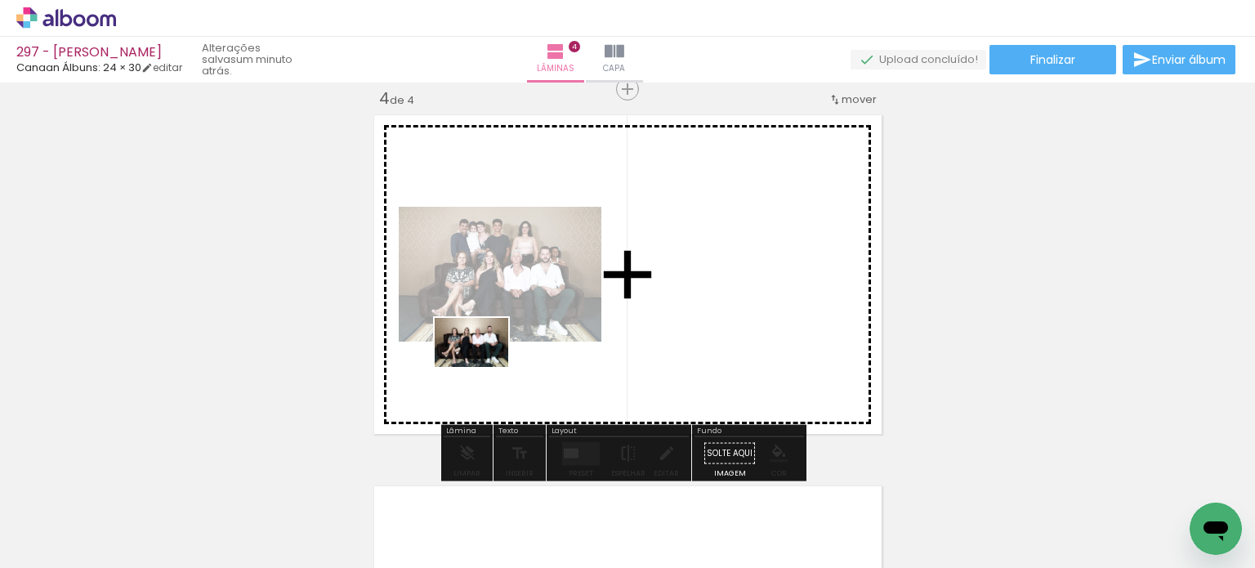
drag, startPoint x: 365, startPoint y: 524, endPoint x: 481, endPoint y: 367, distance: 195.2
click at [483, 367] on quentale-workspace at bounding box center [627, 284] width 1255 height 568
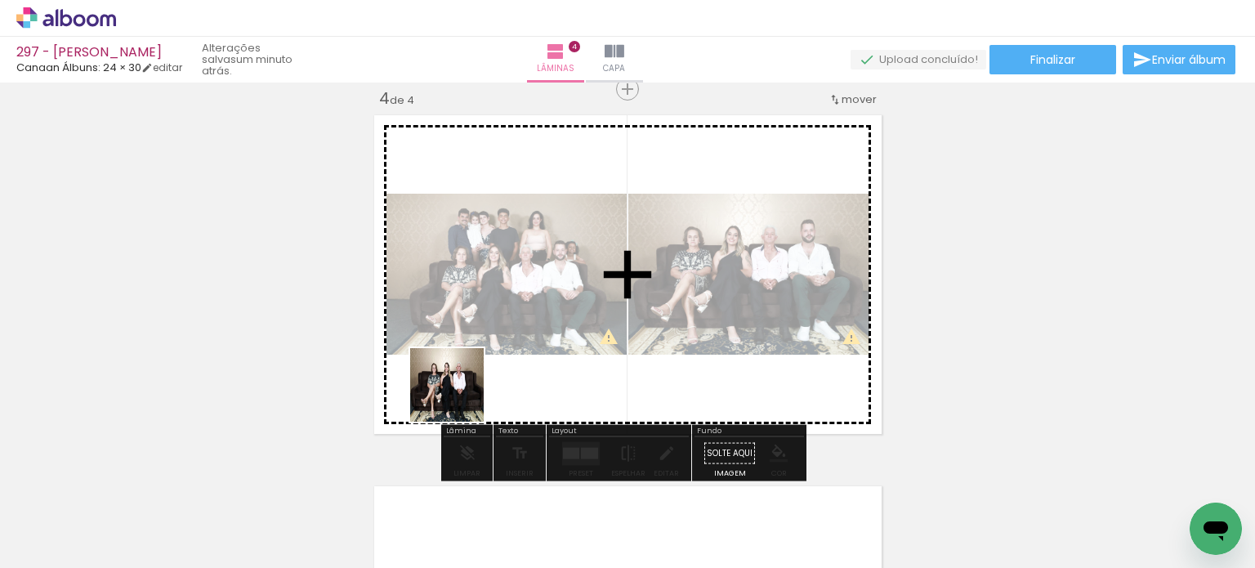
drag, startPoint x: 373, startPoint y: 514, endPoint x: 455, endPoint y: 391, distance: 148.5
click at [462, 389] on quentale-workspace at bounding box center [627, 284] width 1255 height 568
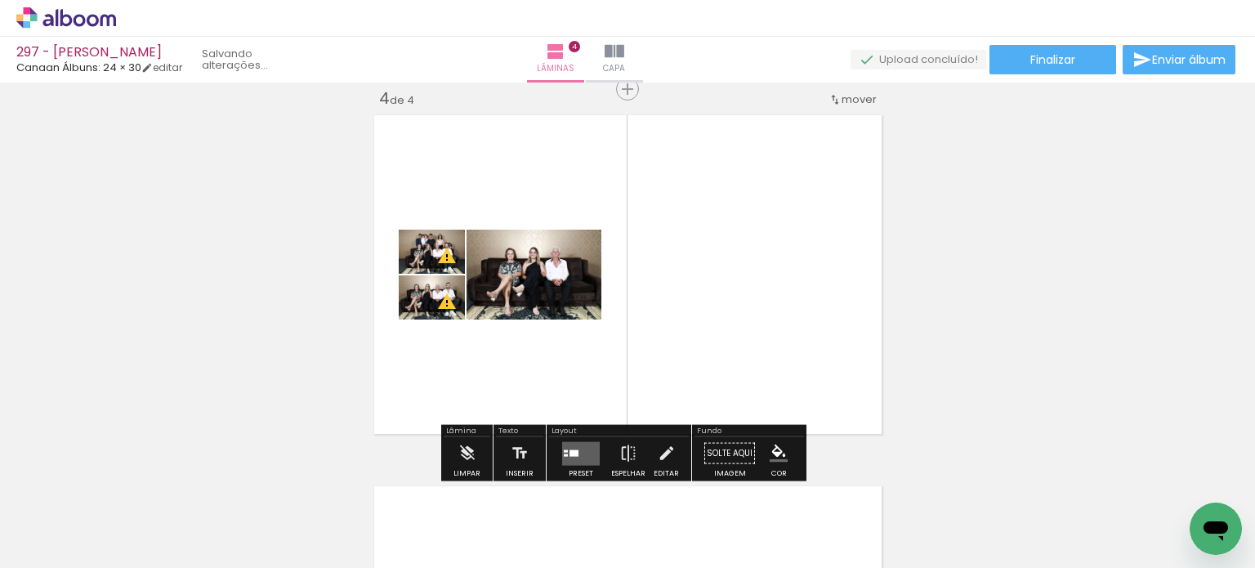
scroll to position [0, 4375]
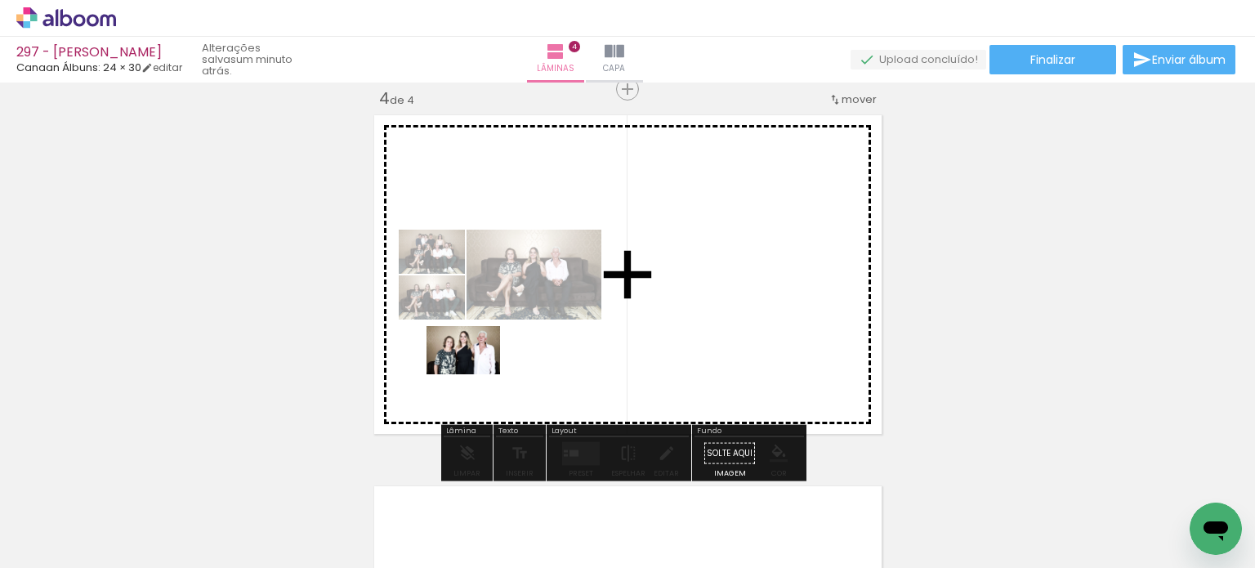
drag, startPoint x: 375, startPoint y: 516, endPoint x: 474, endPoint y: 374, distance: 173.2
click at [477, 374] on quentale-workspace at bounding box center [627, 284] width 1255 height 568
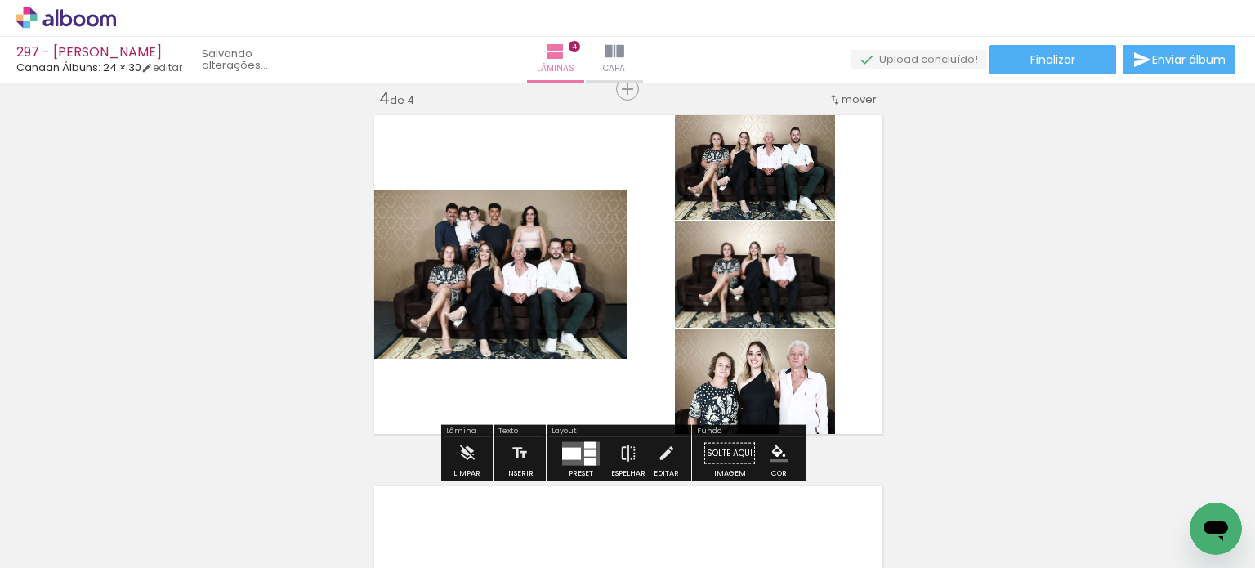
scroll to position [0, 4283]
click at [572, 442] on quentale-layouter at bounding box center [581, 453] width 38 height 24
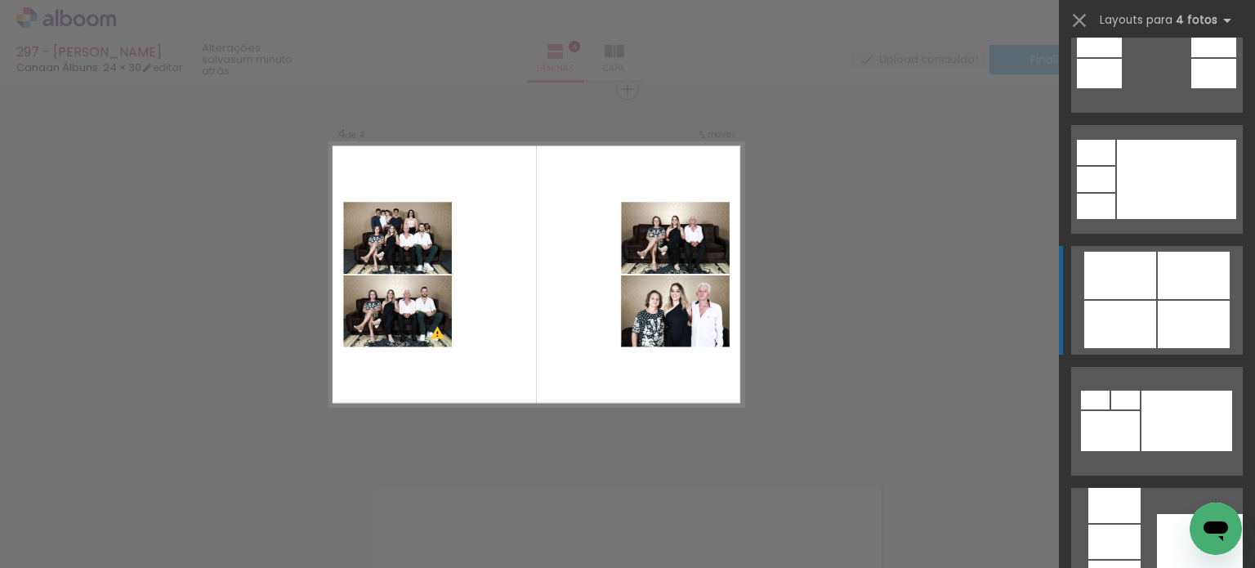
scroll to position [899, 0]
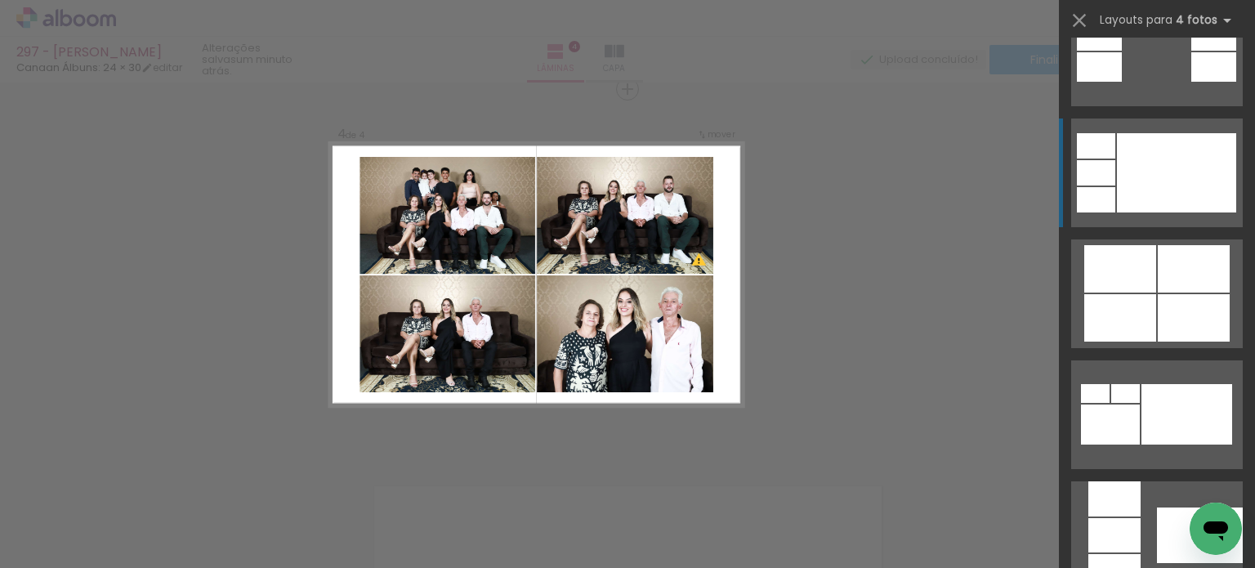
click at [1176, 168] on div at bounding box center [1176, 172] width 119 height 79
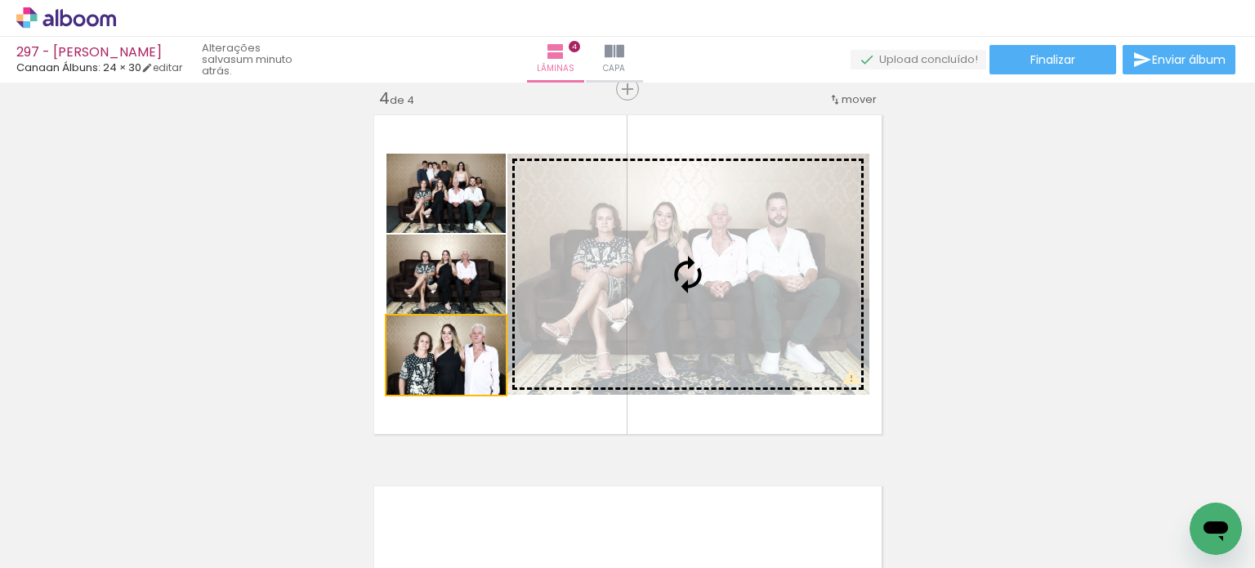
drag, startPoint x: 521, startPoint y: 367, endPoint x: 614, endPoint y: 341, distance: 96.8
click at [0, 0] on slot at bounding box center [0, 0] width 0 height 0
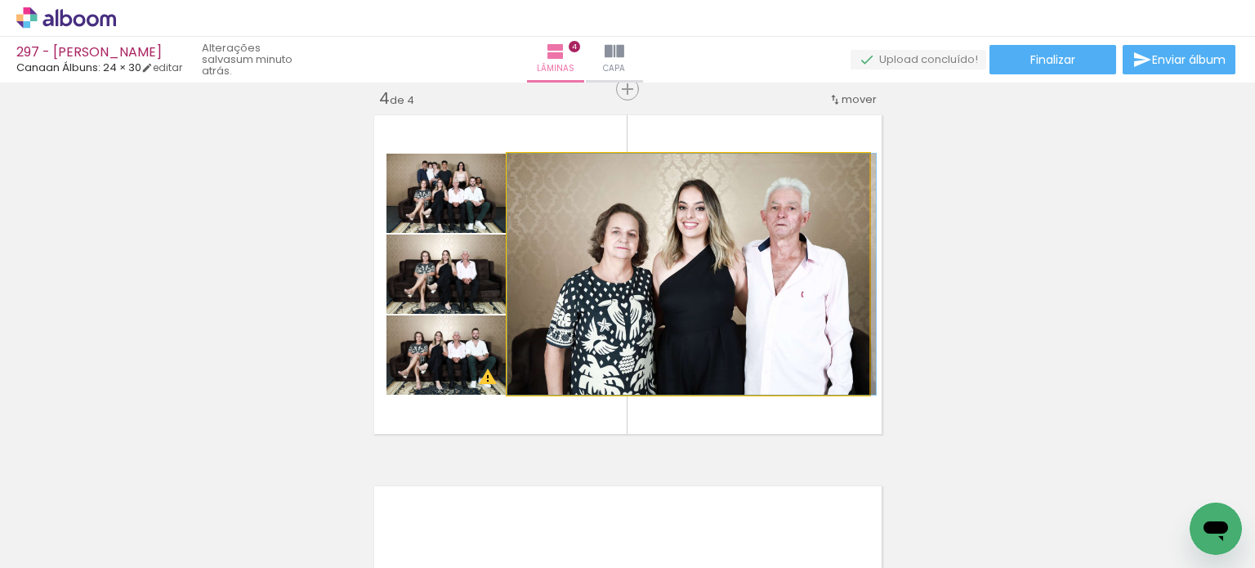
drag, startPoint x: 667, startPoint y: 300, endPoint x: 683, endPoint y: 296, distance: 16.8
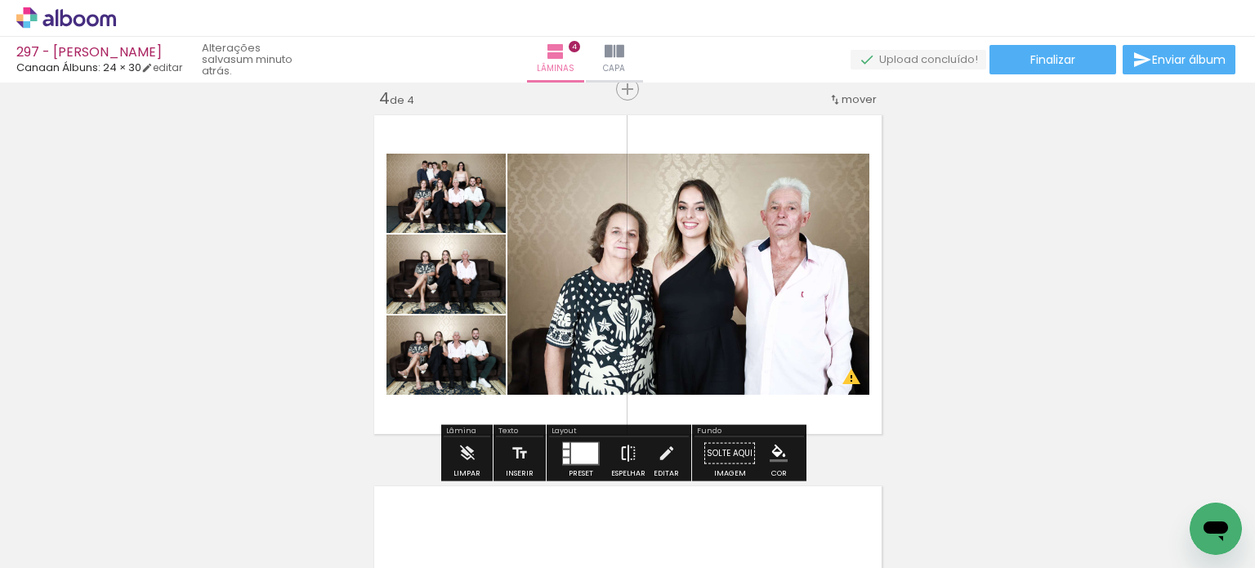
click at [626, 456] on iron-icon at bounding box center [629, 453] width 18 height 33
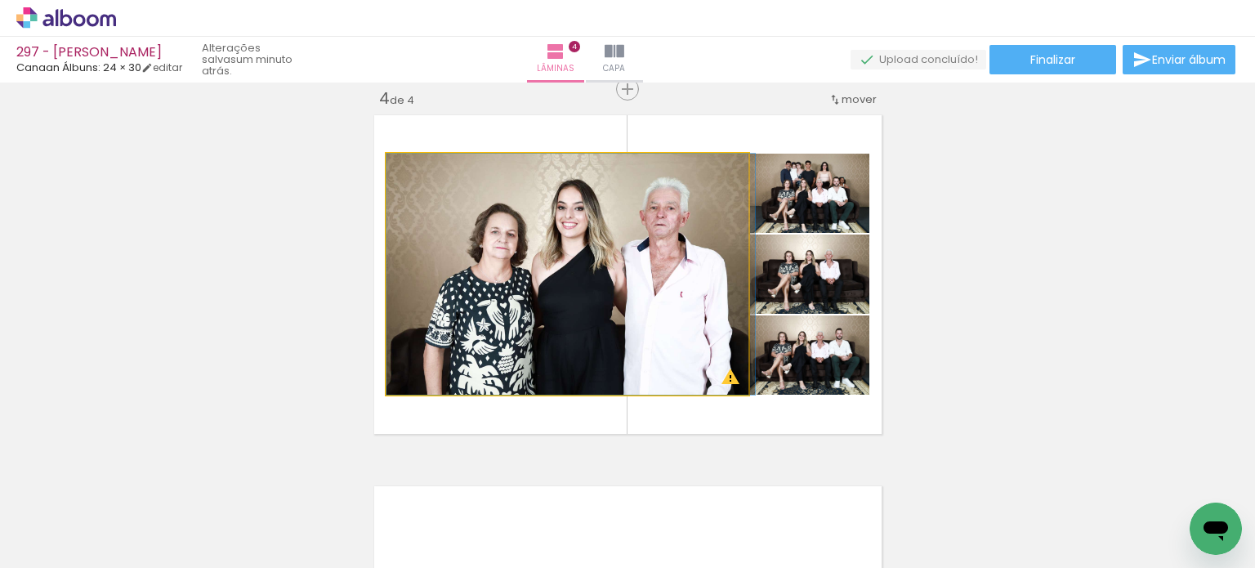
drag, startPoint x: 639, startPoint y: 338, endPoint x: 655, endPoint y: 333, distance: 16.8
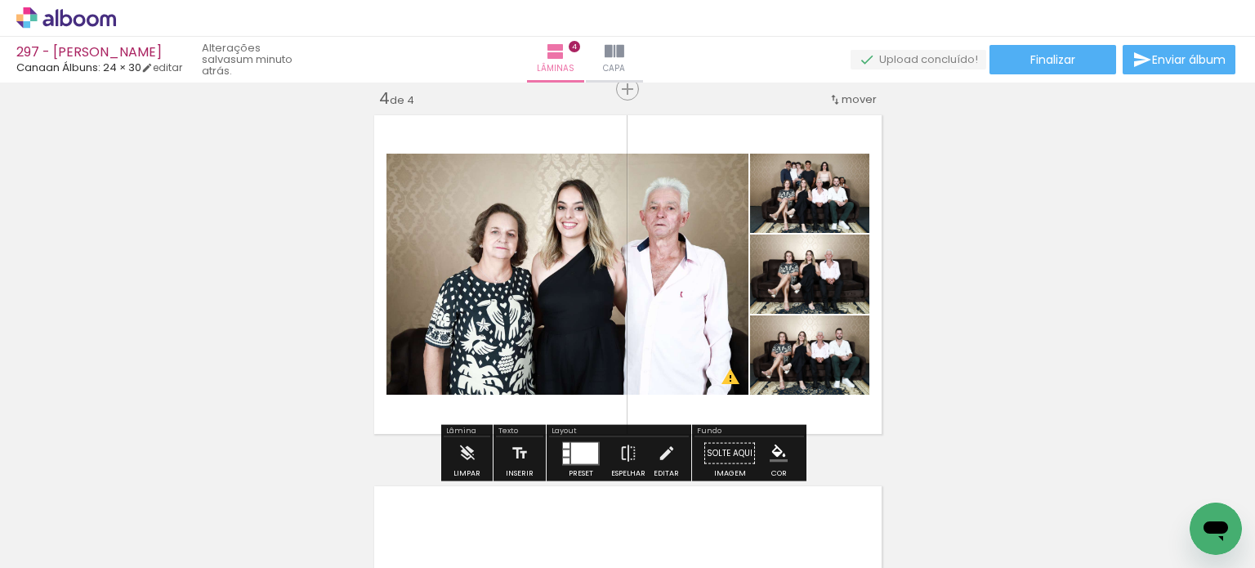
click at [577, 459] on div at bounding box center [584, 452] width 27 height 21
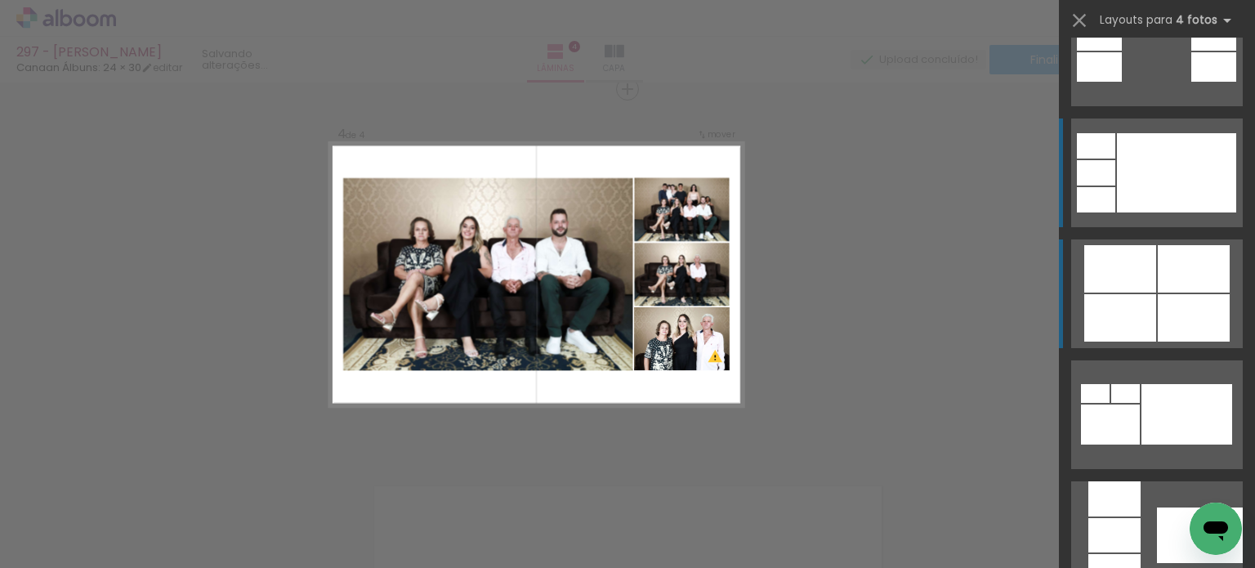
scroll to position [968, 0]
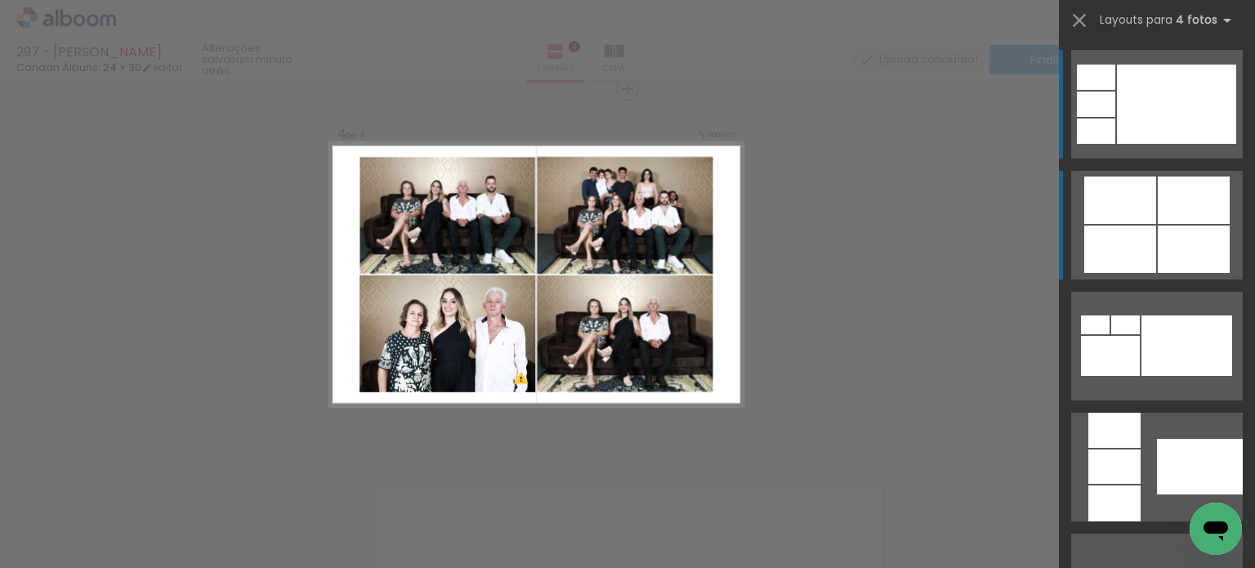
click at [1203, 230] on div at bounding box center [1194, 249] width 72 height 47
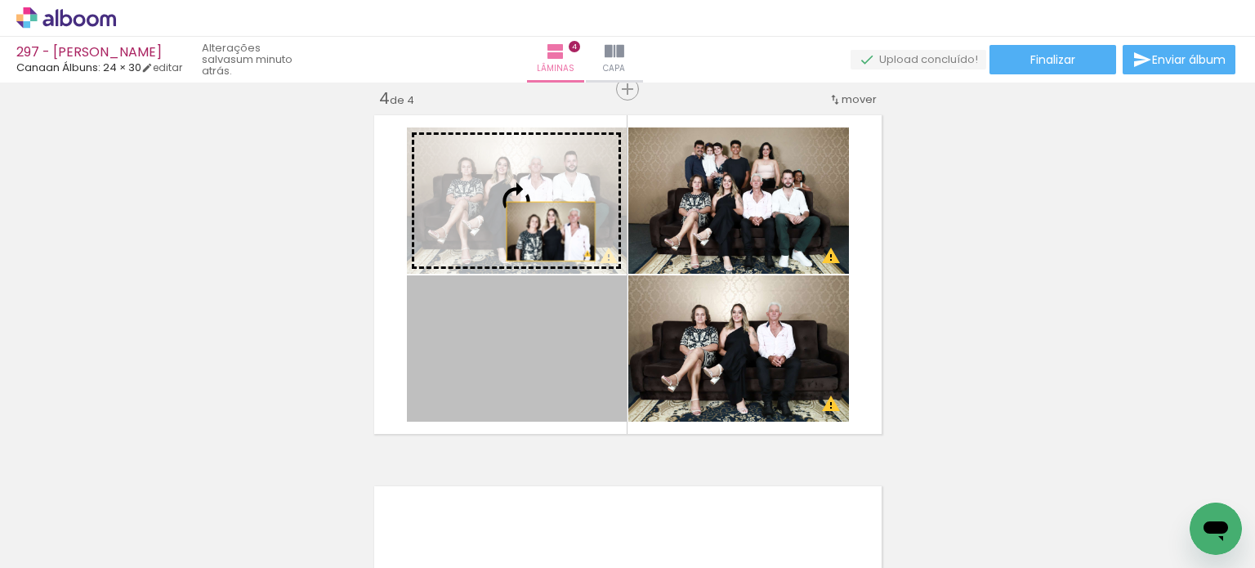
drag, startPoint x: 546, startPoint y: 251, endPoint x: 543, endPoint y: 218, distance: 32.9
click at [0, 0] on slot at bounding box center [0, 0] width 0 height 0
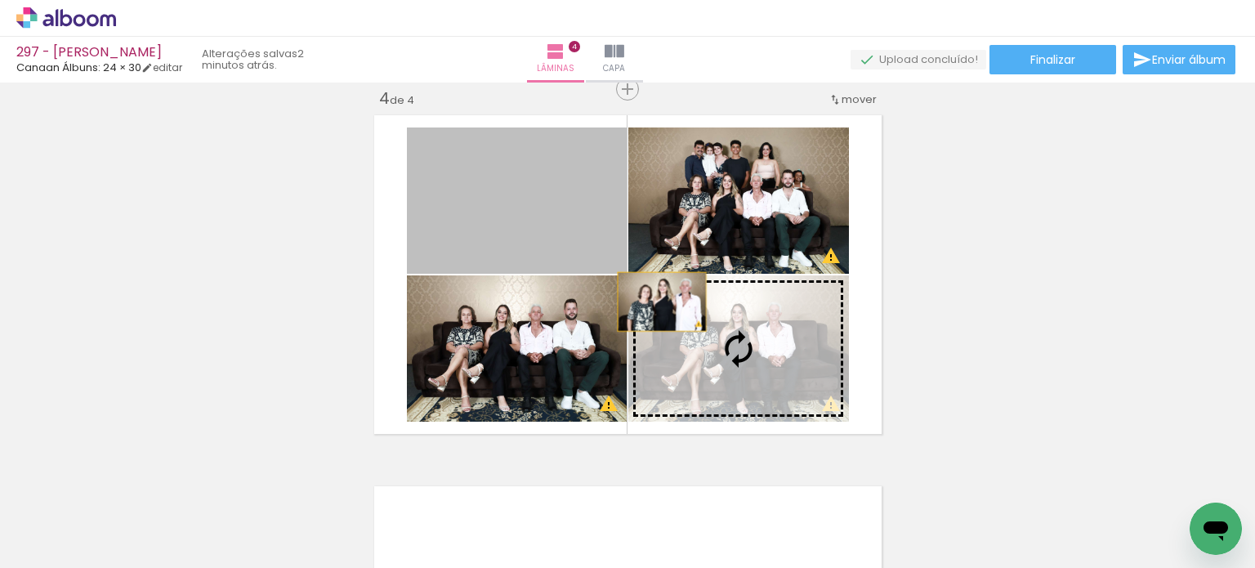
drag, startPoint x: 593, startPoint y: 223, endPoint x: 705, endPoint y: 352, distance: 170.9
click at [0, 0] on slot at bounding box center [0, 0] width 0 height 0
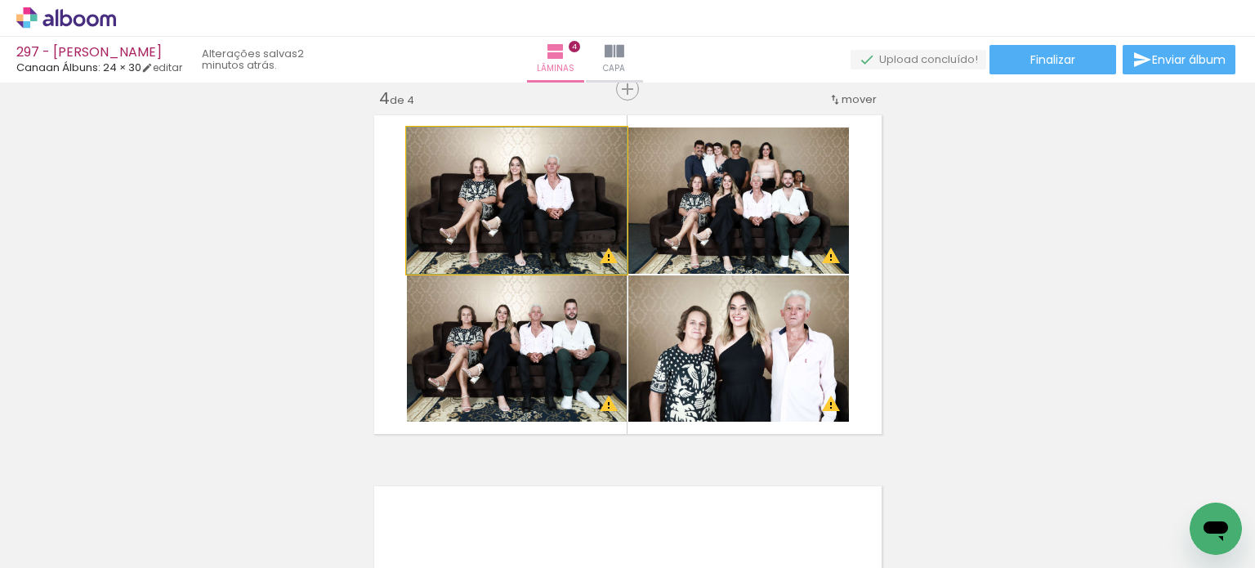
drag, startPoint x: 565, startPoint y: 218, endPoint x: 684, endPoint y: 229, distance: 119.8
click at [0, 0] on slot at bounding box center [0, 0] width 0 height 0
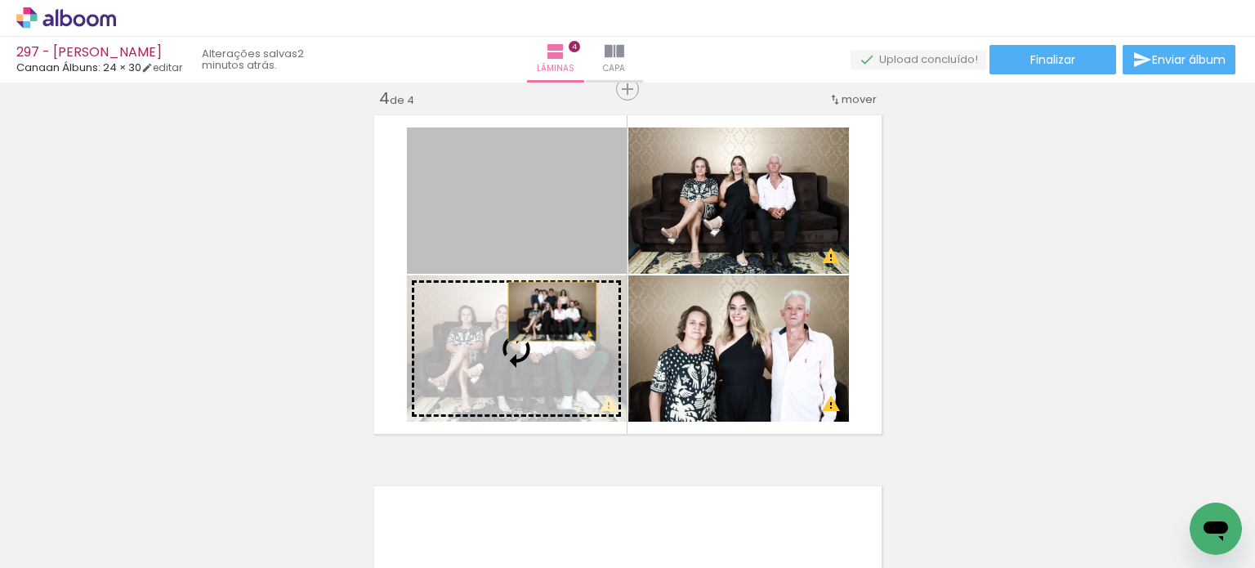
drag, startPoint x: 546, startPoint y: 280, endPoint x: 546, endPoint y: 289, distance: 9.0
click at [0, 0] on slot at bounding box center [0, 0] width 0 height 0
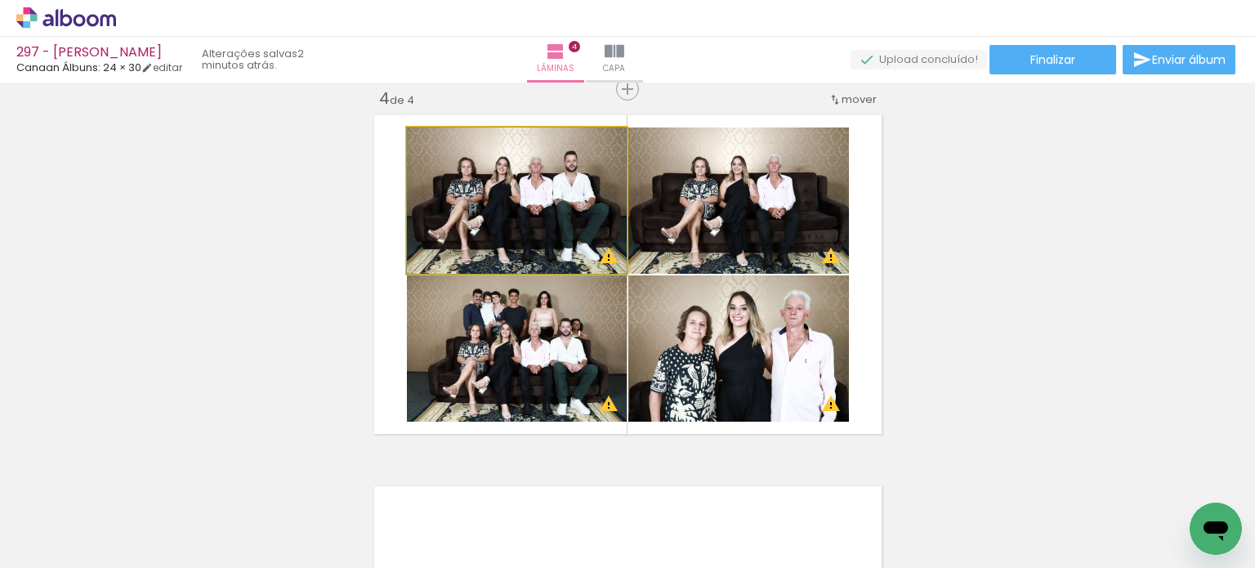
drag, startPoint x: 548, startPoint y: 214, endPoint x: 549, endPoint y: 191, distance: 22.9
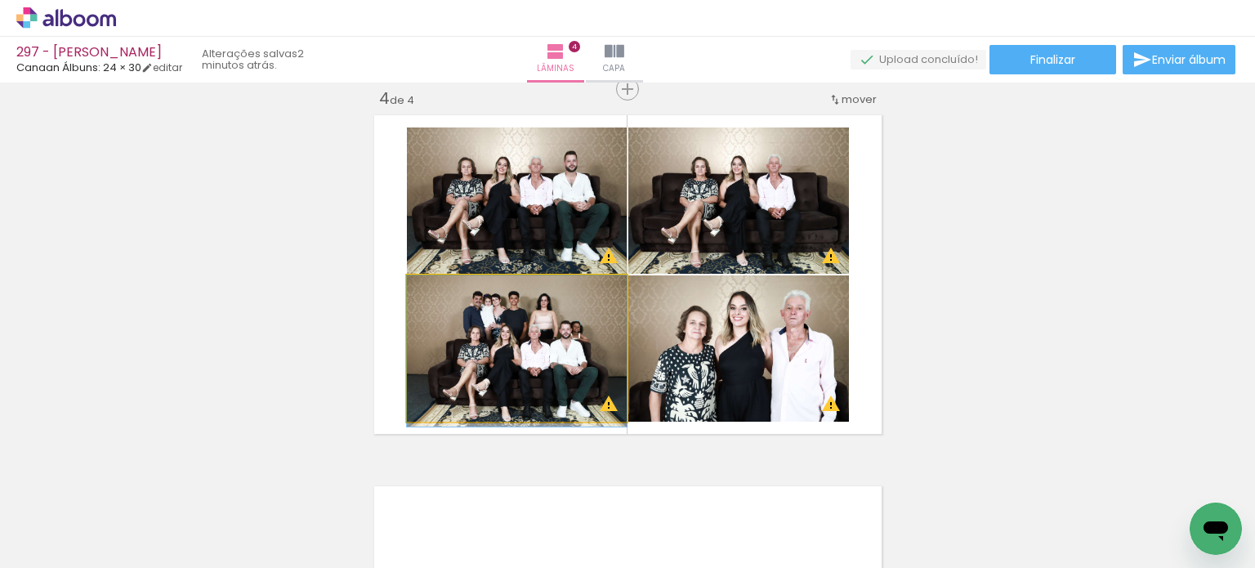
drag, startPoint x: 527, startPoint y: 342, endPoint x: 526, endPoint y: 365, distance: 22.9
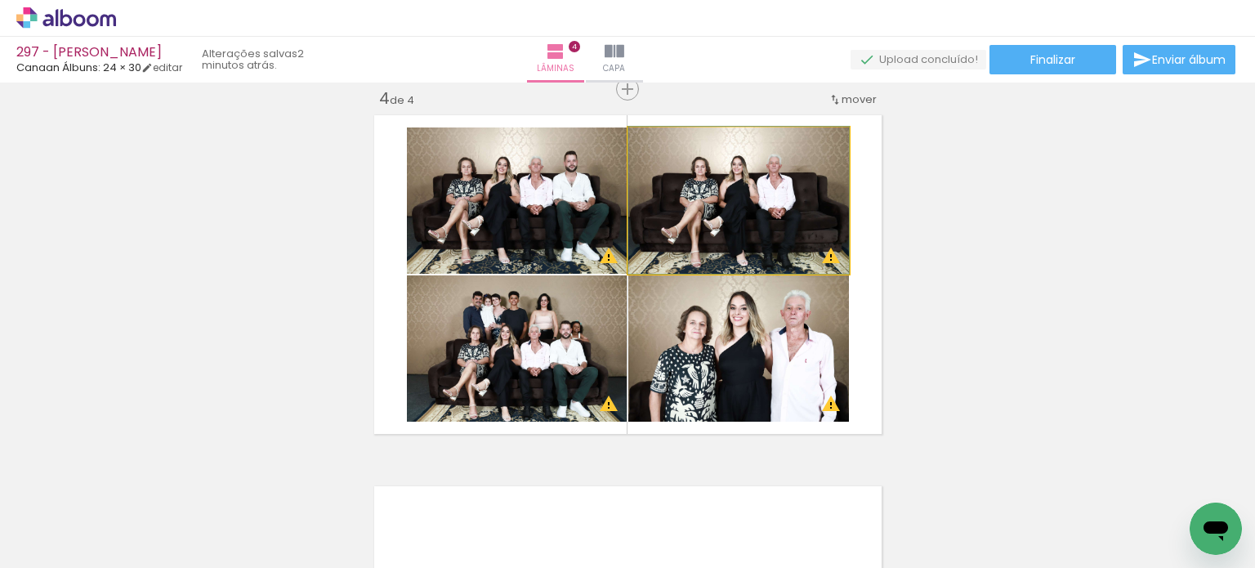
drag, startPoint x: 710, startPoint y: 225, endPoint x: 725, endPoint y: 252, distance: 30.7
drag, startPoint x: 735, startPoint y: 207, endPoint x: 543, endPoint y: 207, distance: 192.1
click at [0, 0] on slot at bounding box center [0, 0] width 0 height 0
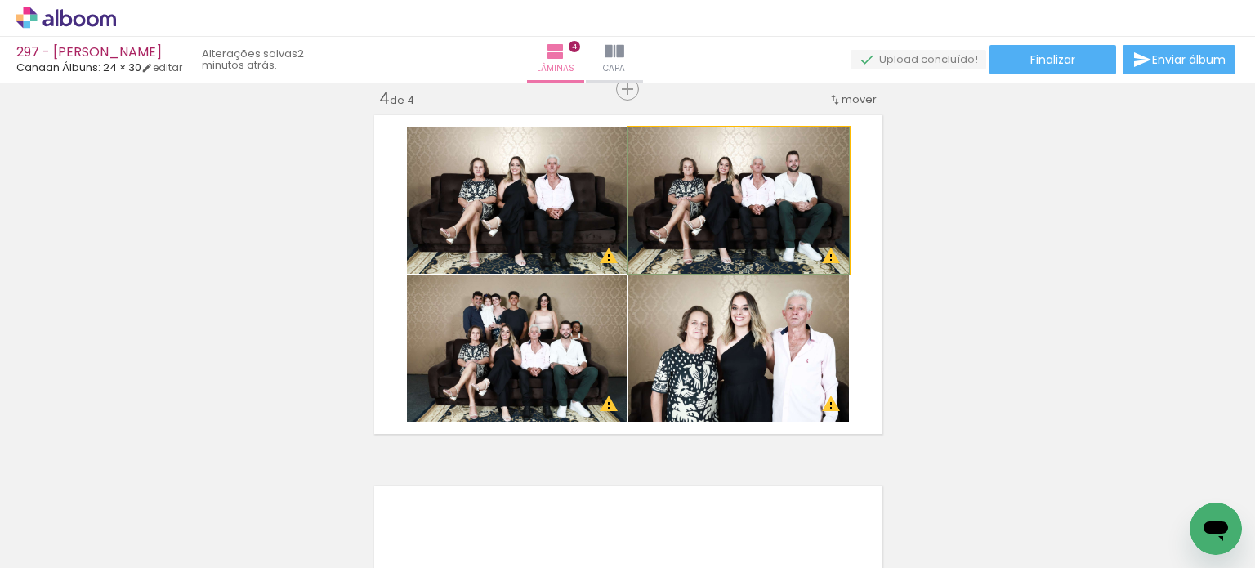
drag, startPoint x: 704, startPoint y: 217, endPoint x: 711, endPoint y: 198, distance: 20.2
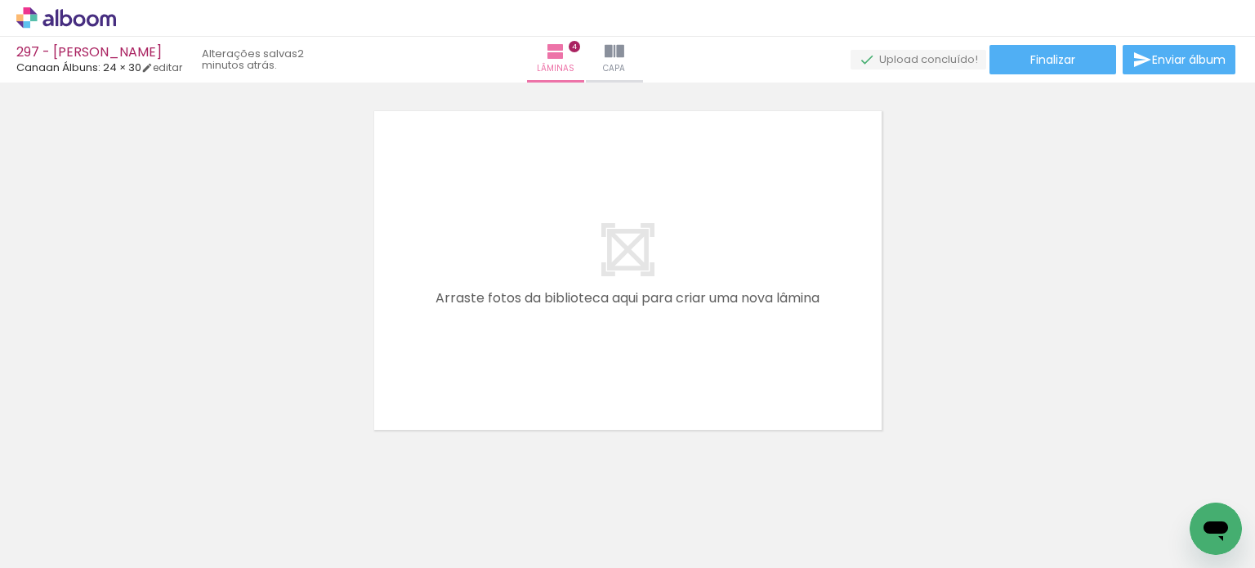
scroll to position [1535, 0]
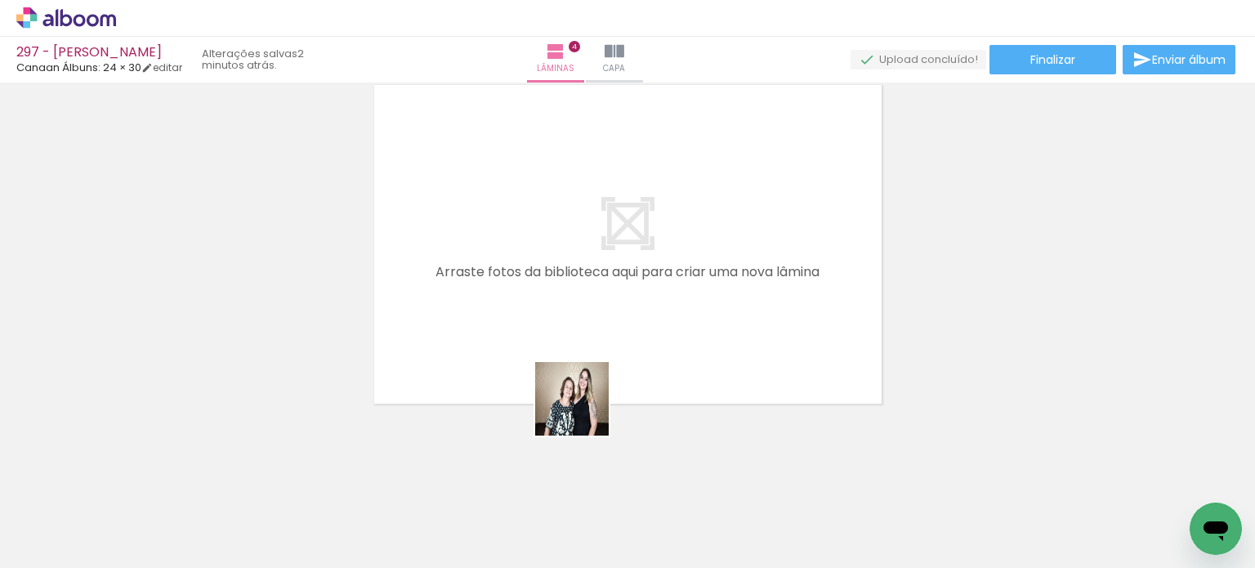
drag, startPoint x: 583, startPoint y: 510, endPoint x: 589, endPoint y: 434, distance: 76.3
click at [585, 333] on quentale-workspace at bounding box center [627, 284] width 1255 height 568
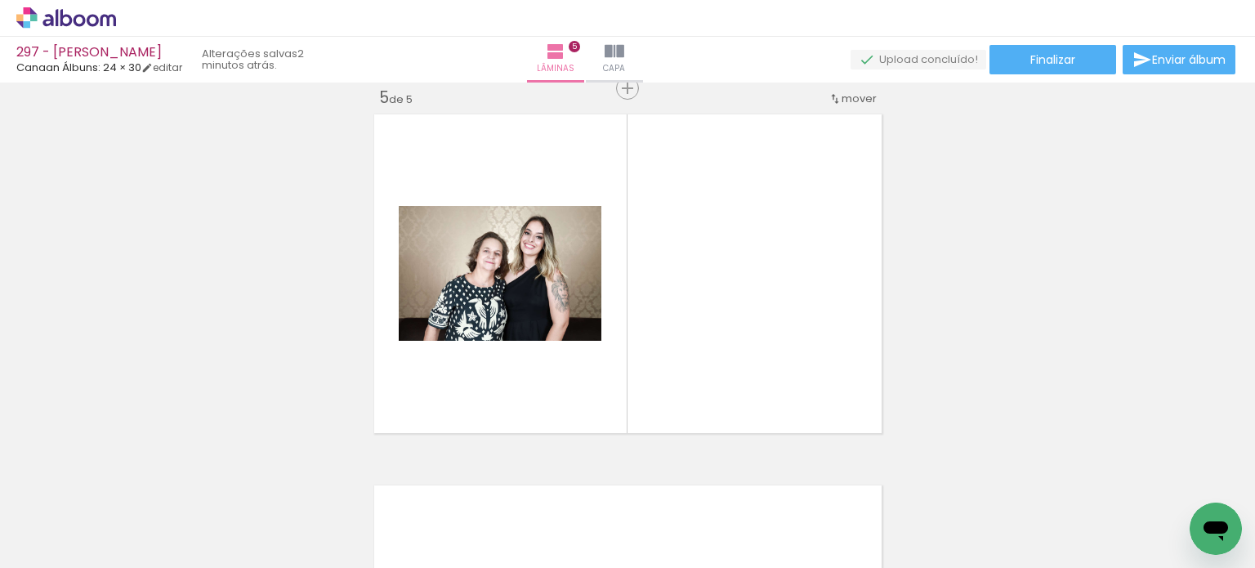
scroll to position [1505, 0]
drag, startPoint x: 644, startPoint y: 499, endPoint x: 654, endPoint y: 415, distance: 83.9
click at [647, 351] on quentale-workspace at bounding box center [627, 284] width 1255 height 568
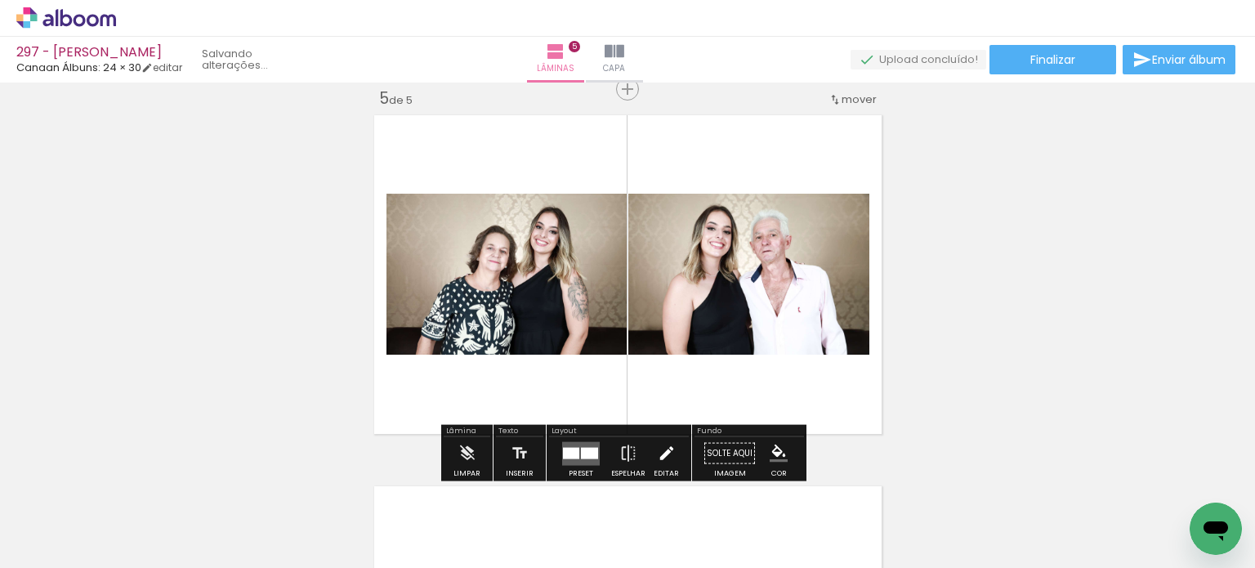
scroll to position [0, 4100]
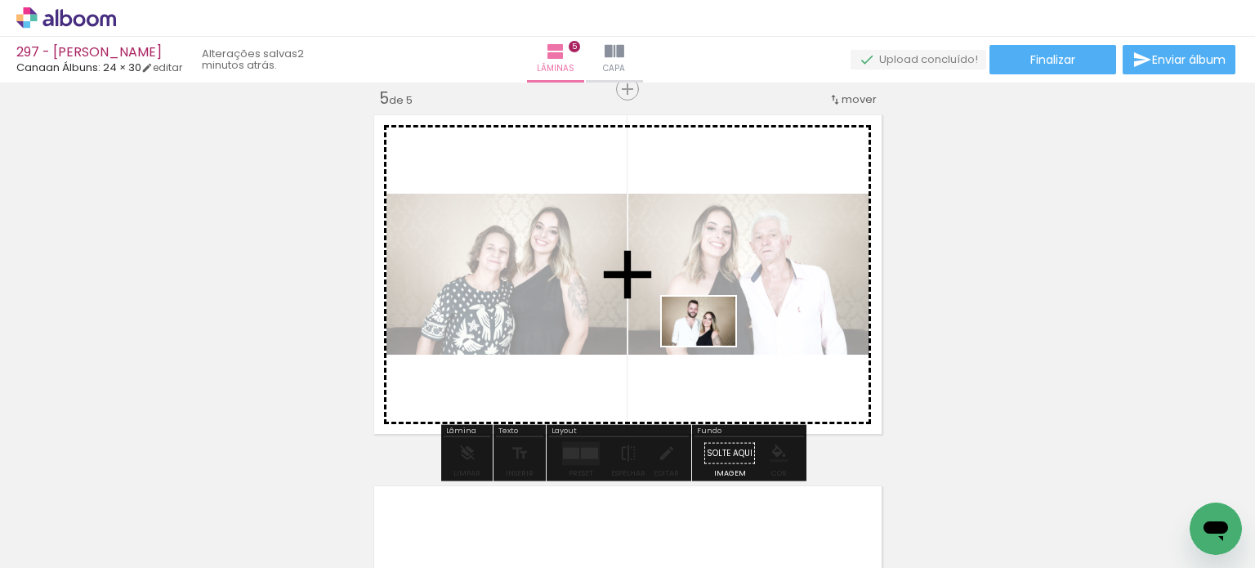
drag, startPoint x: 719, startPoint y: 510, endPoint x: 730, endPoint y: 398, distance: 112.5
click at [711, 345] on quentale-workspace at bounding box center [627, 284] width 1255 height 568
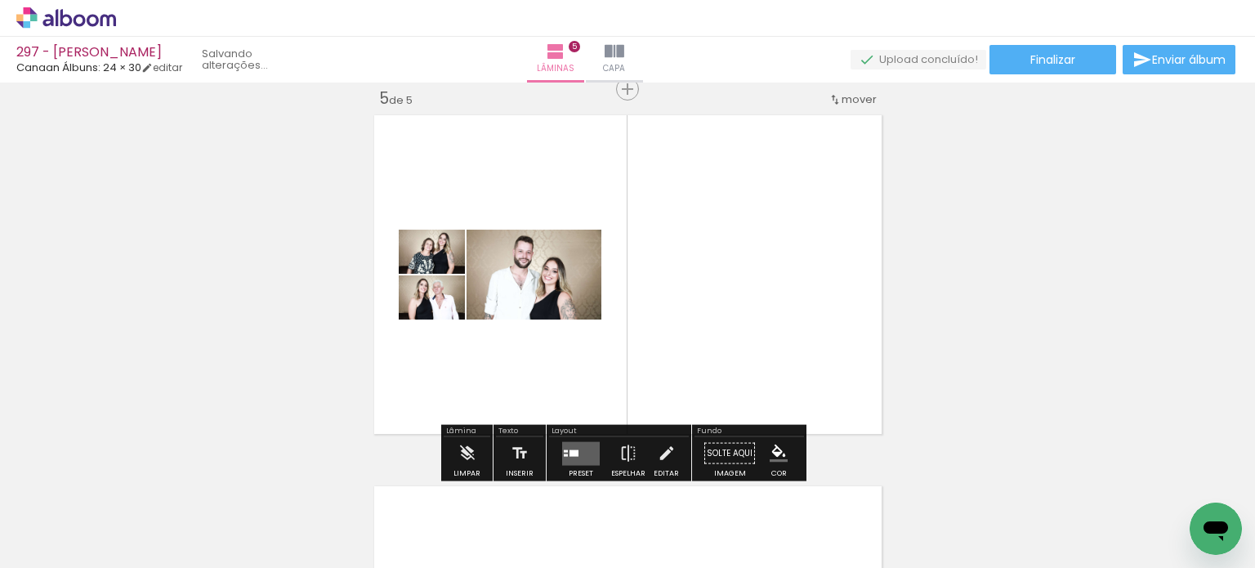
scroll to position [0, 4009]
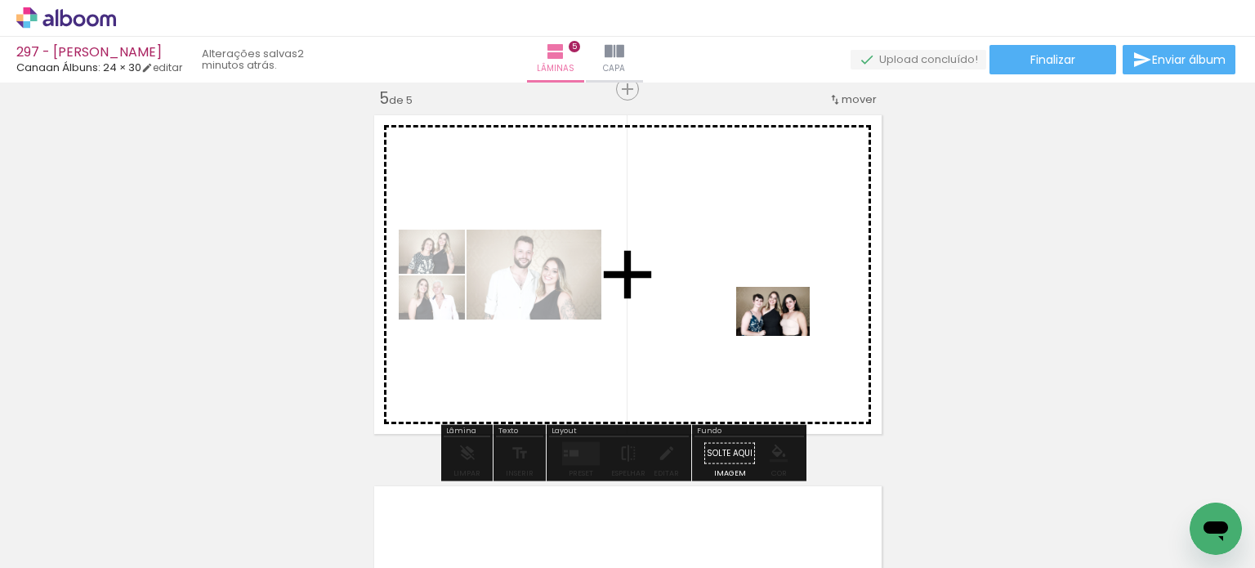
drag, startPoint x: 831, startPoint y: 505, endPoint x: 929, endPoint y: 437, distance: 119.3
click at [785, 334] on quentale-workspace at bounding box center [627, 284] width 1255 height 568
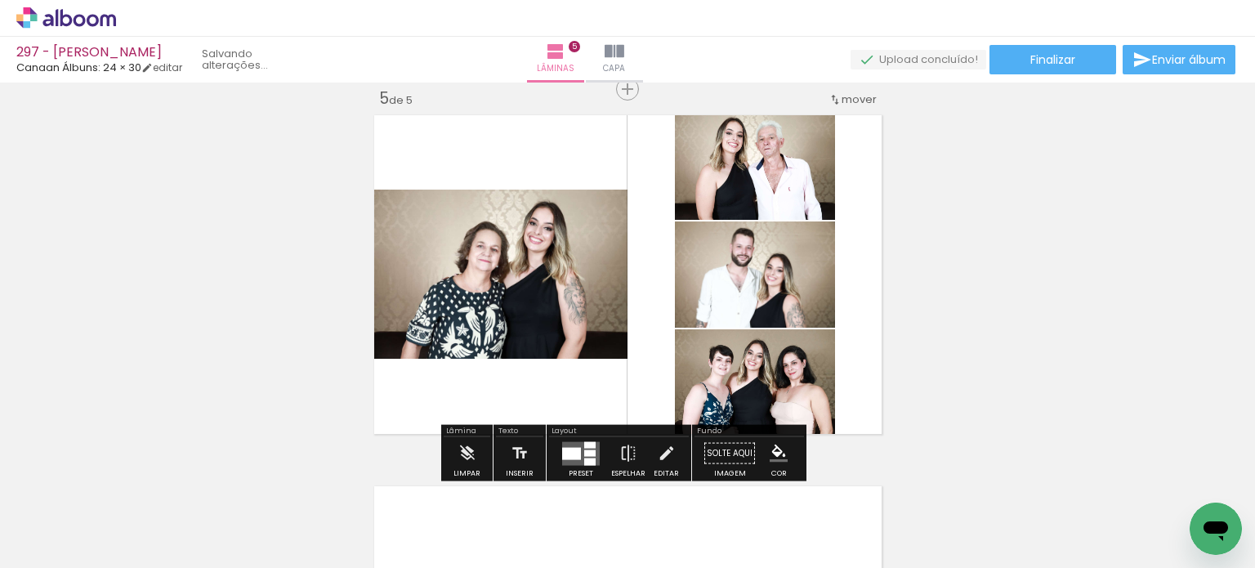
scroll to position [0, 3917]
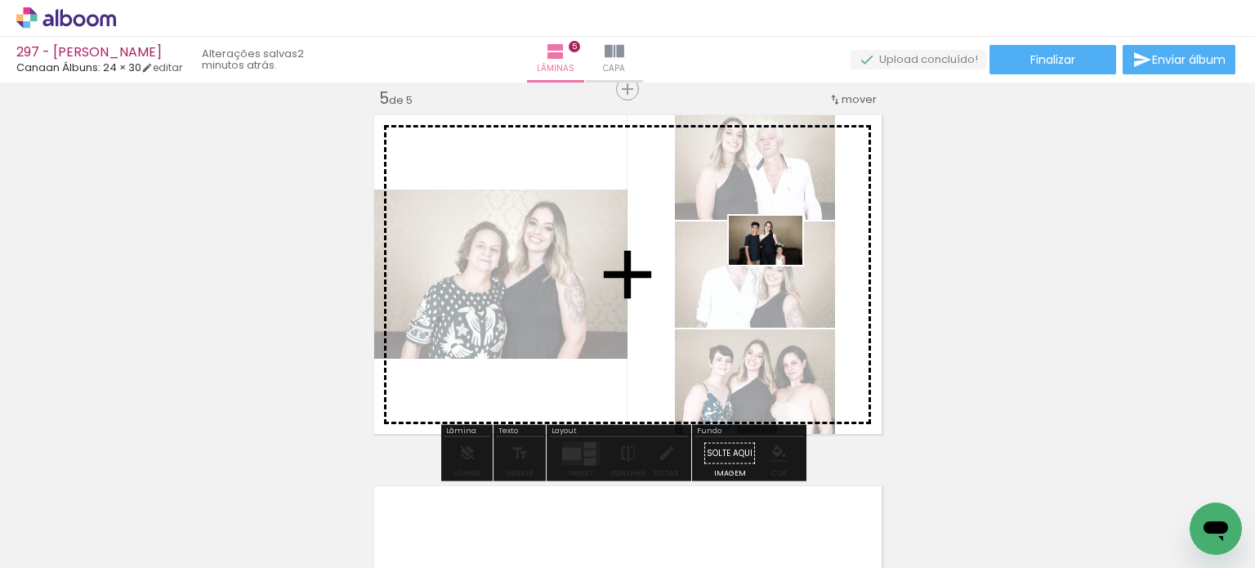
drag, startPoint x: 1100, startPoint y: 511, endPoint x: 778, endPoint y: 265, distance: 405.2
click at [778, 265] on quentale-workspace at bounding box center [627, 284] width 1255 height 568
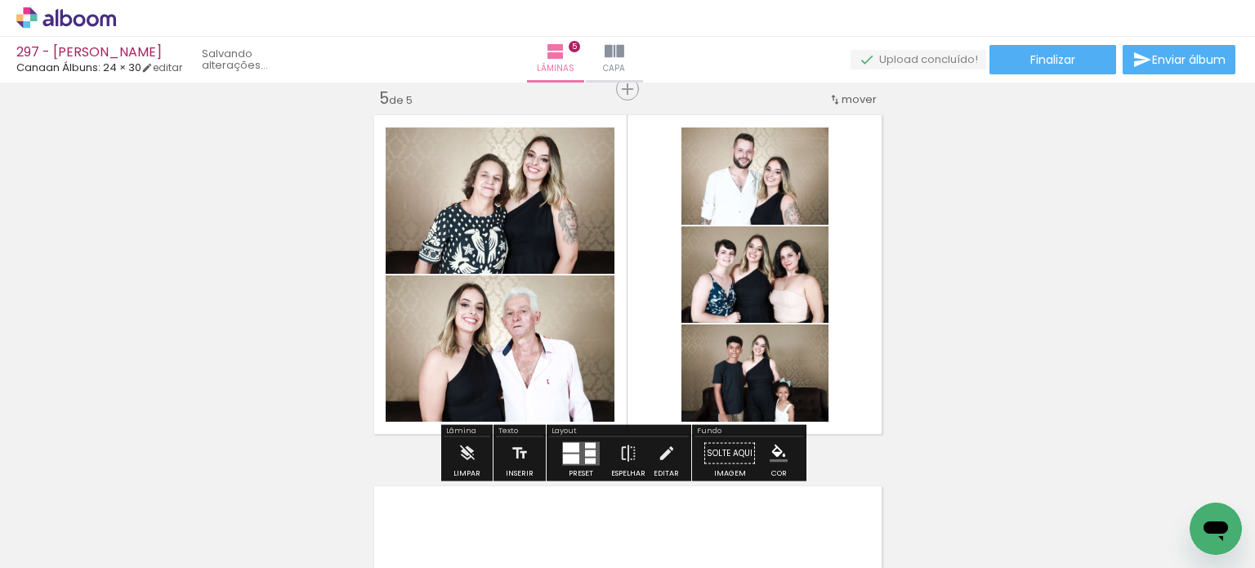
scroll to position [0, 3826]
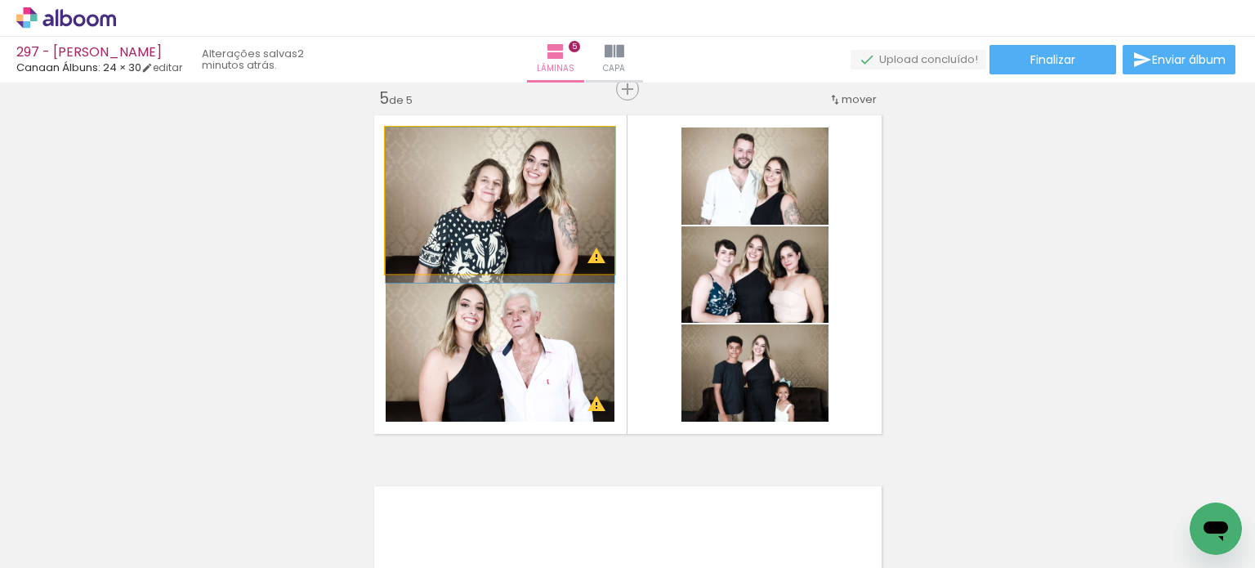
click at [517, 223] on quentale-photo at bounding box center [500, 200] width 229 height 146
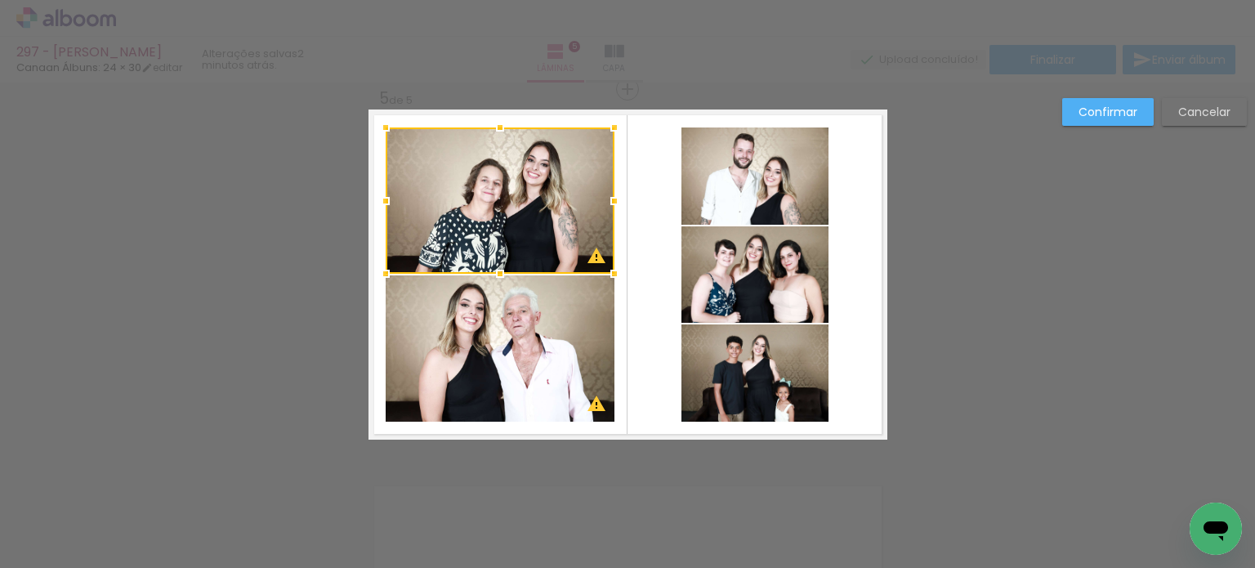
click at [532, 237] on div at bounding box center [500, 200] width 229 height 146
click at [1066, 107] on paper-button "Confirmar" at bounding box center [1108, 112] width 92 height 28
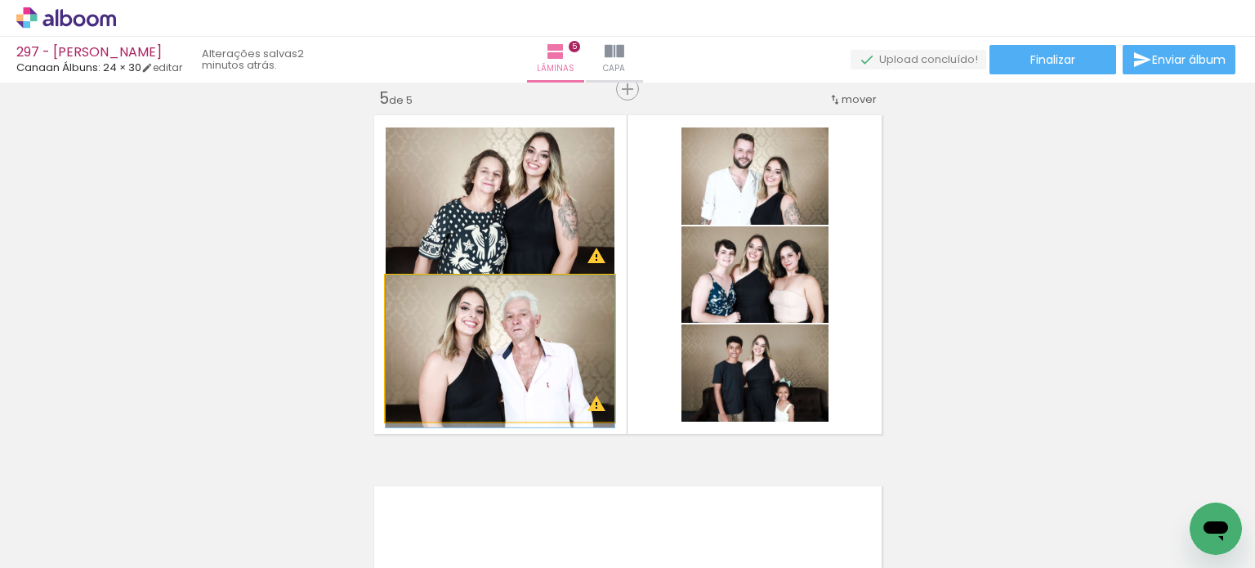
drag, startPoint x: 530, startPoint y: 356, endPoint x: 531, endPoint y: 369, distance: 12.3
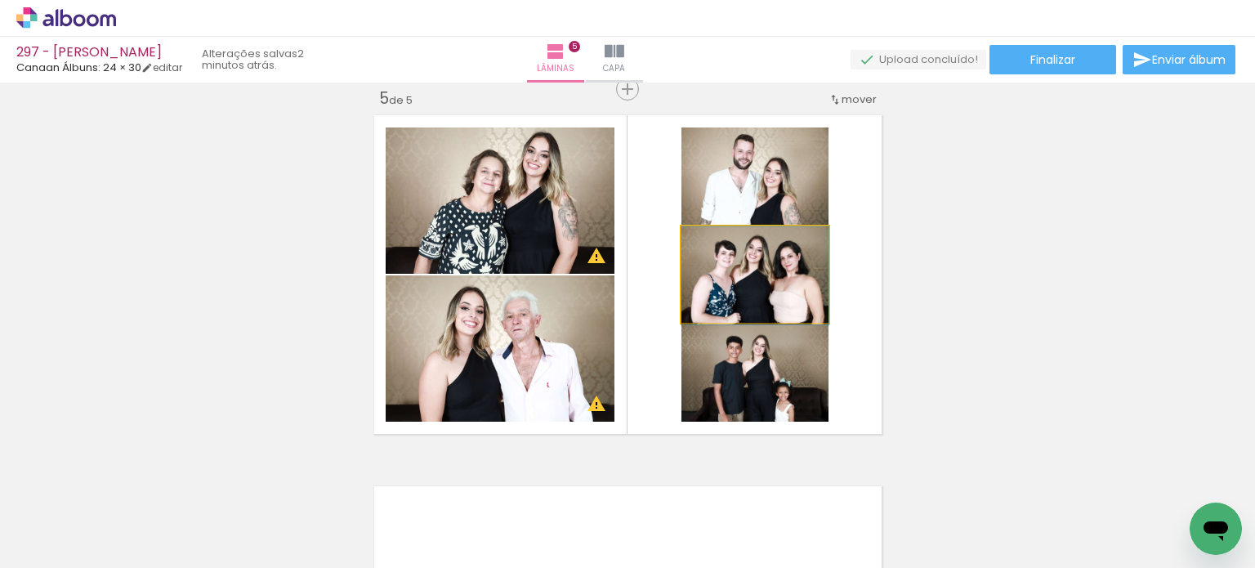
drag, startPoint x: 758, startPoint y: 294, endPoint x: 758, endPoint y: 356, distance: 62.1
click at [0, 0] on slot at bounding box center [0, 0] width 0 height 0
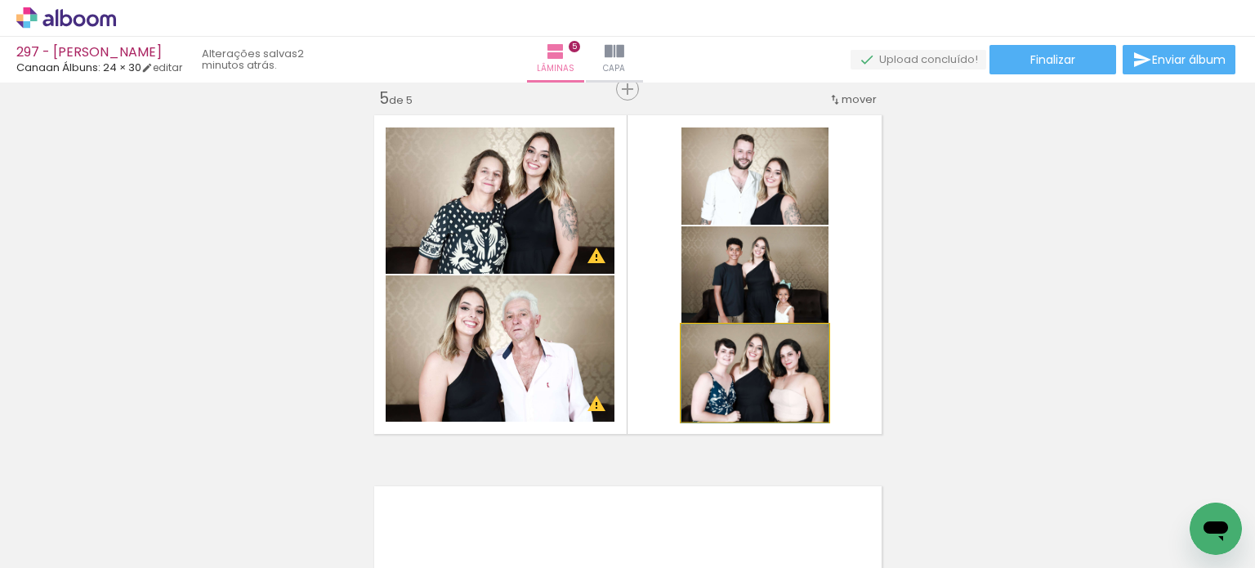
drag, startPoint x: 761, startPoint y: 380, endPoint x: 758, endPoint y: 393, distance: 13.5
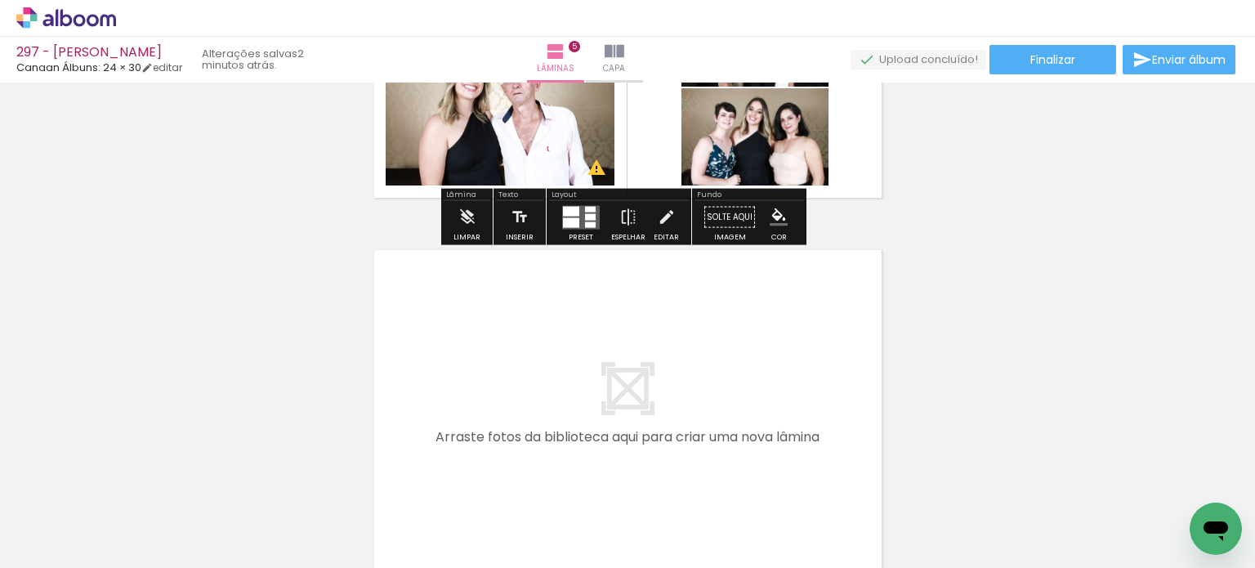
scroll to position [1750, 0]
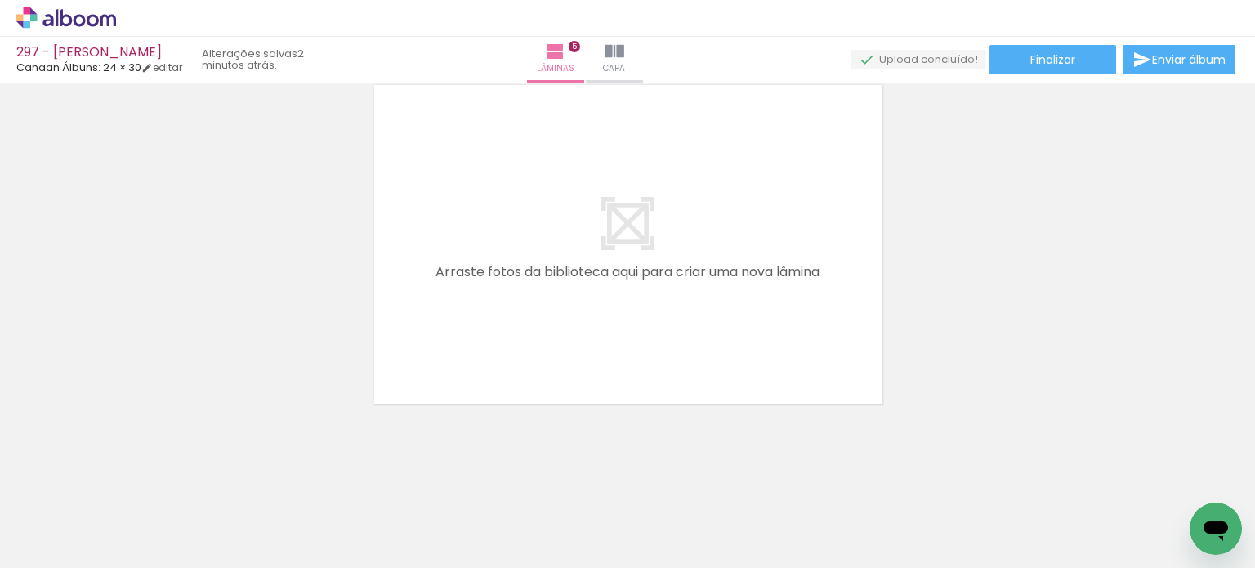
drag, startPoint x: 938, startPoint y: 530, endPoint x: 802, endPoint y: 356, distance: 221.2
click at [781, 306] on quentale-workspace at bounding box center [627, 284] width 1255 height 568
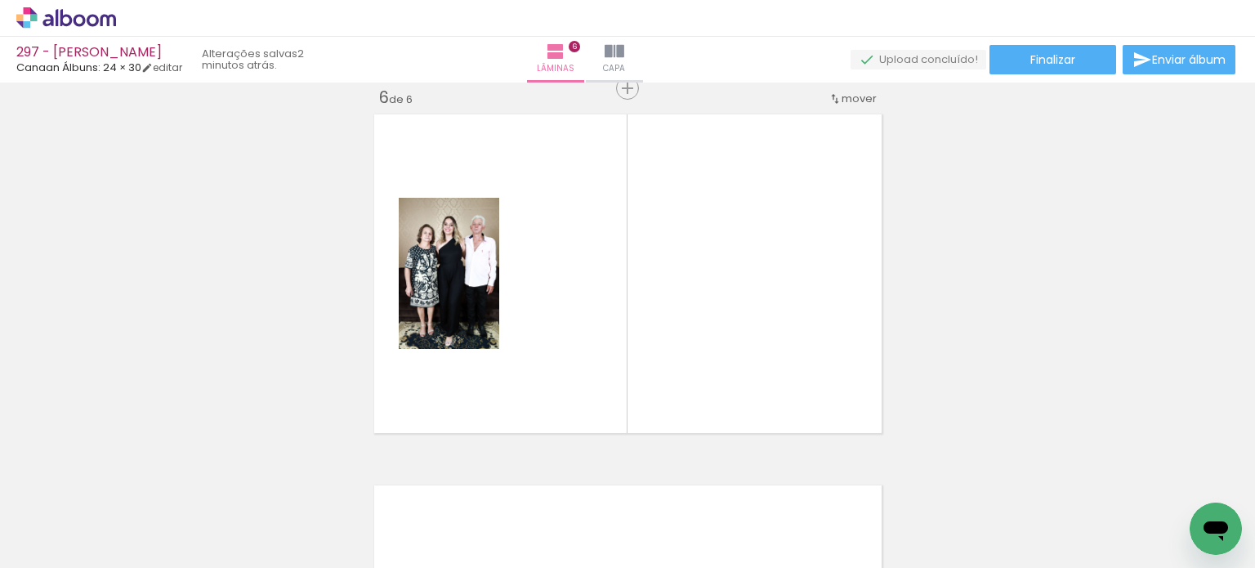
scroll to position [1876, 0]
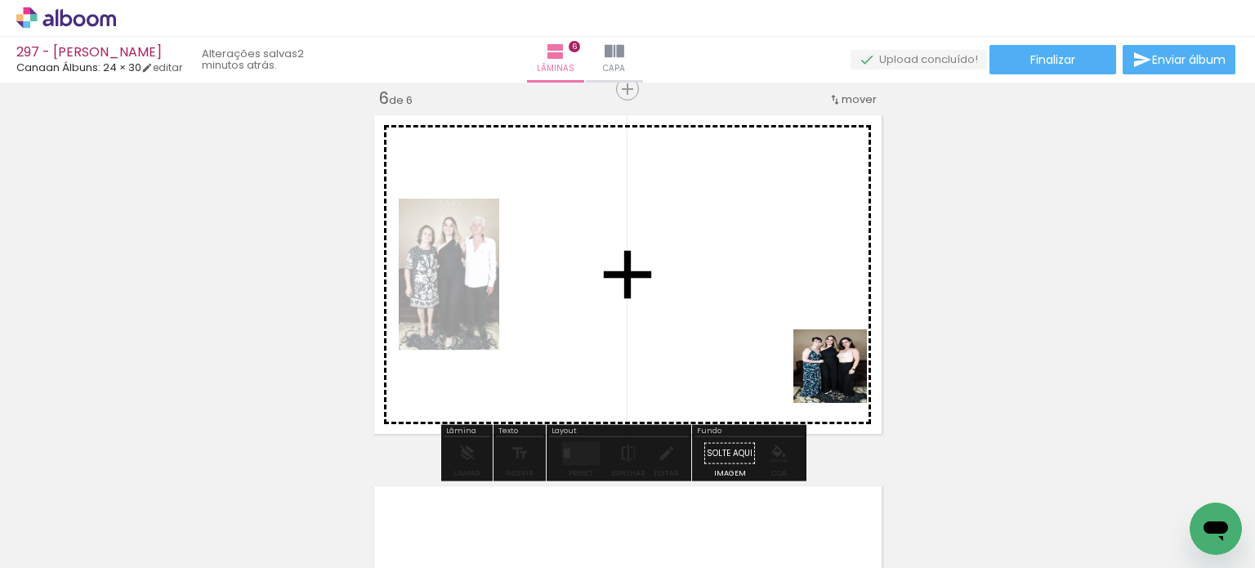
drag, startPoint x: 971, startPoint y: 481, endPoint x: 942, endPoint y: 479, distance: 29.5
click at [709, 299] on quentale-workspace at bounding box center [627, 284] width 1255 height 568
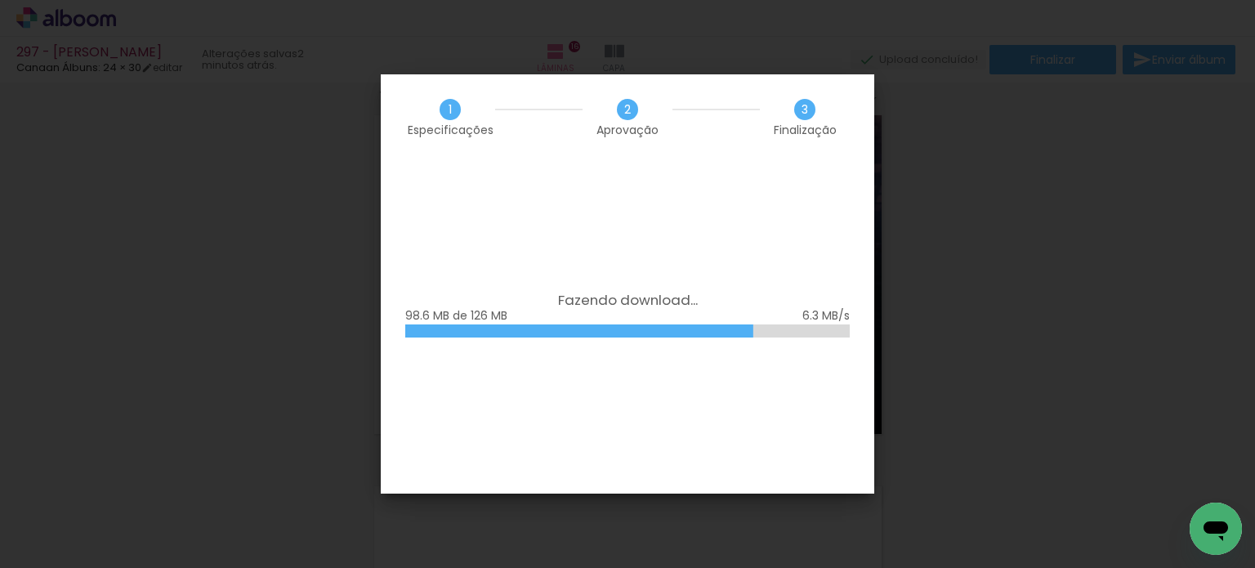
scroll to position [5103, 0]
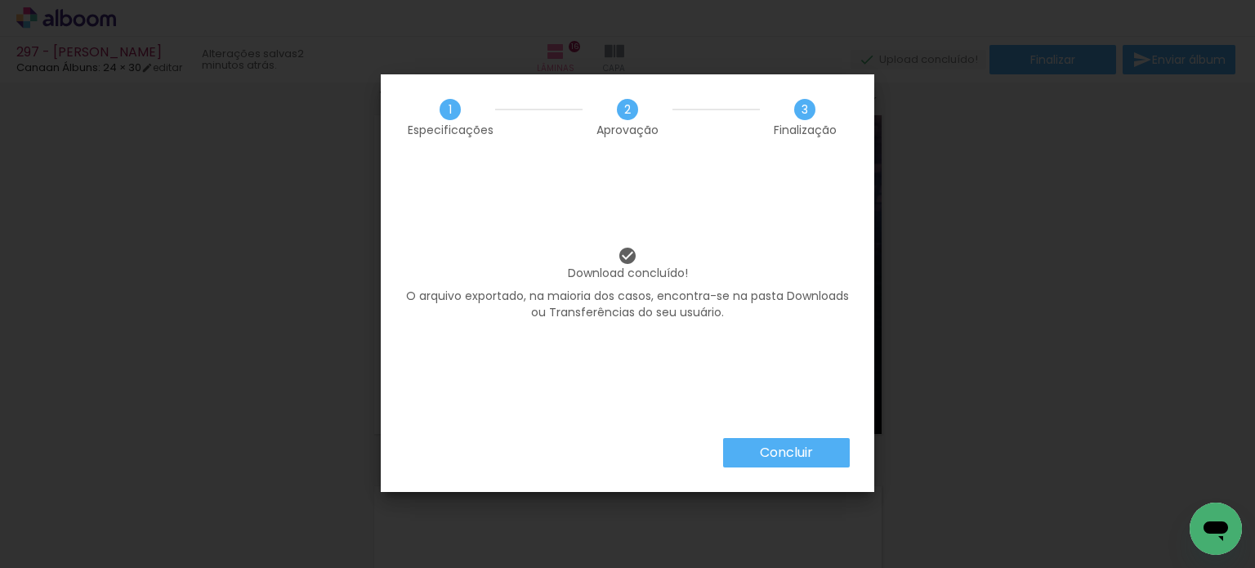
click at [758, 456] on paper-button "Concluir" at bounding box center [786, 452] width 127 height 29
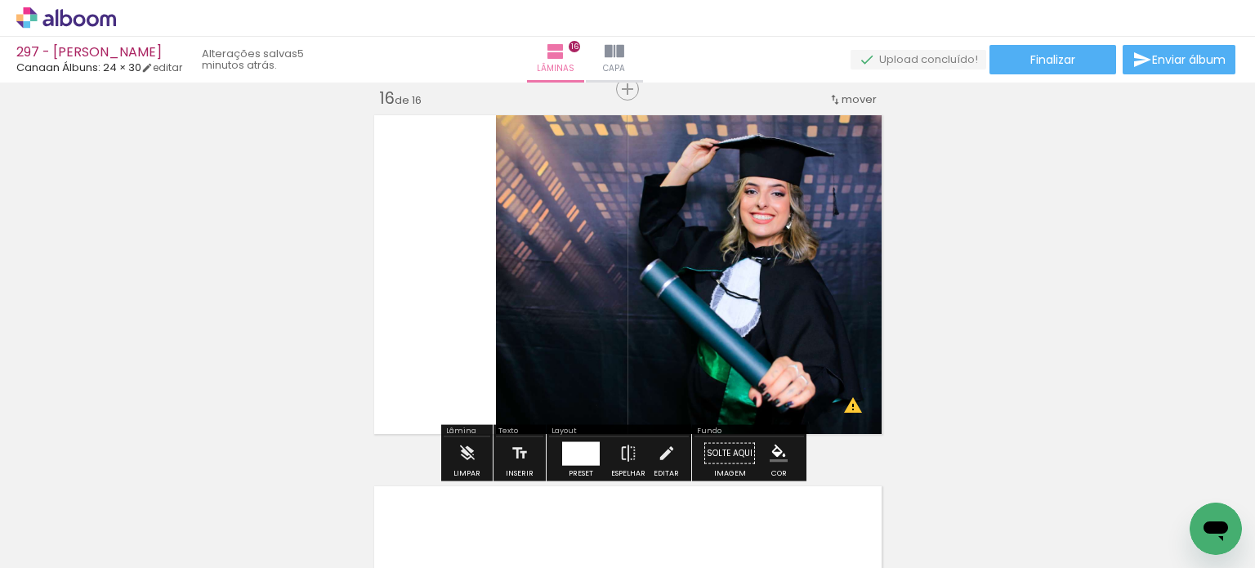
scroll to position [5103, 0]
